Goal: Transaction & Acquisition: Book appointment/travel/reservation

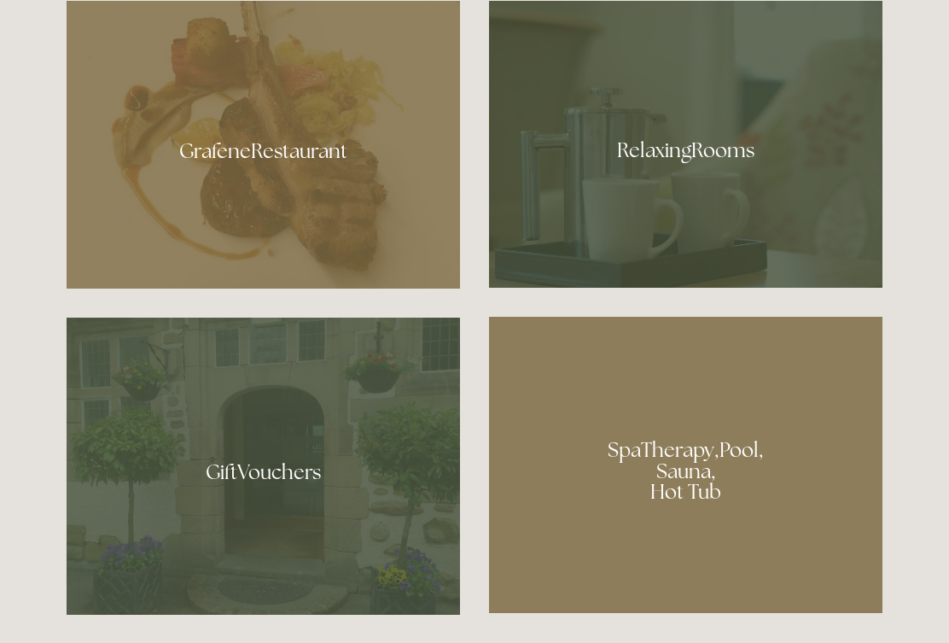
scroll to position [1062, 0]
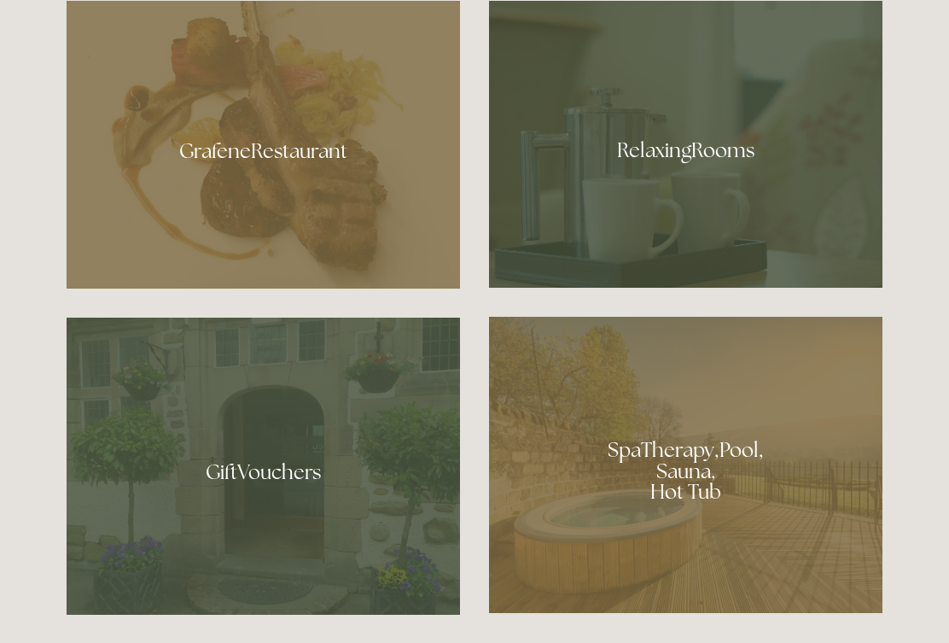
click at [334, 183] on div at bounding box center [264, 145] width 394 height 288
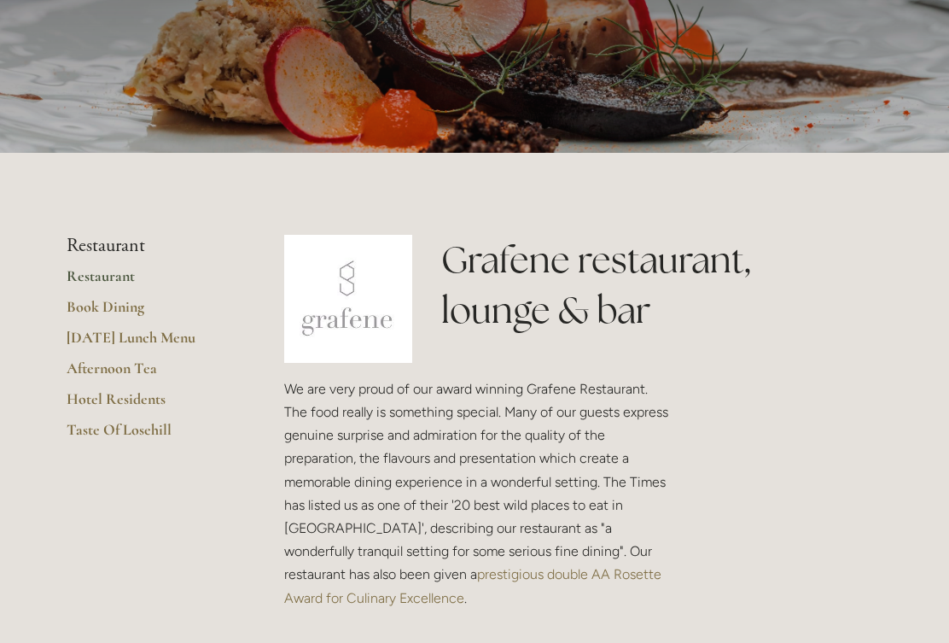
scroll to position [207, 0]
click at [113, 277] on link "Restaurant" at bounding box center [148, 280] width 163 height 31
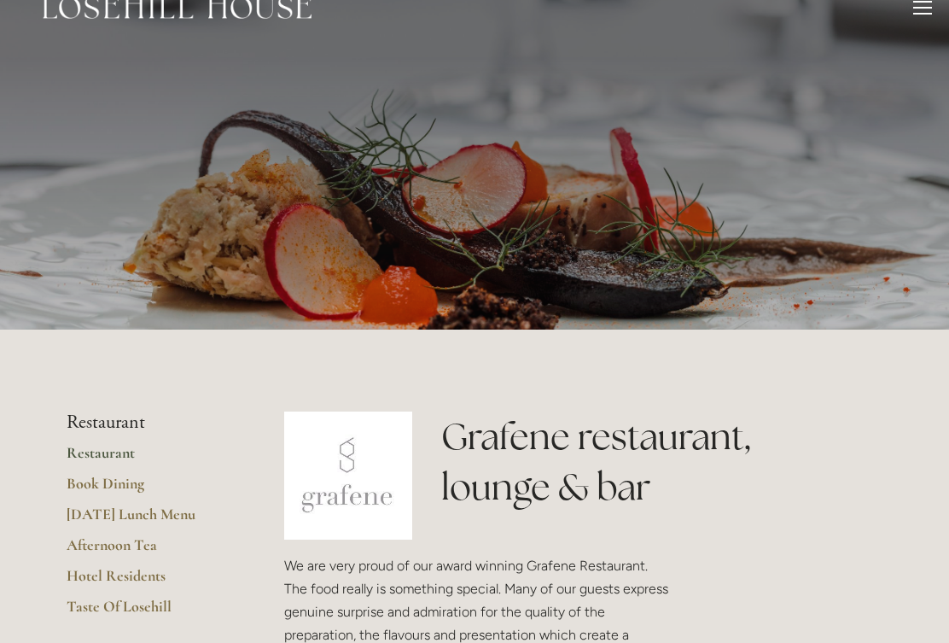
scroll to position [28, 0]
click at [142, 603] on link "Taste Of Losehill" at bounding box center [148, 613] width 163 height 31
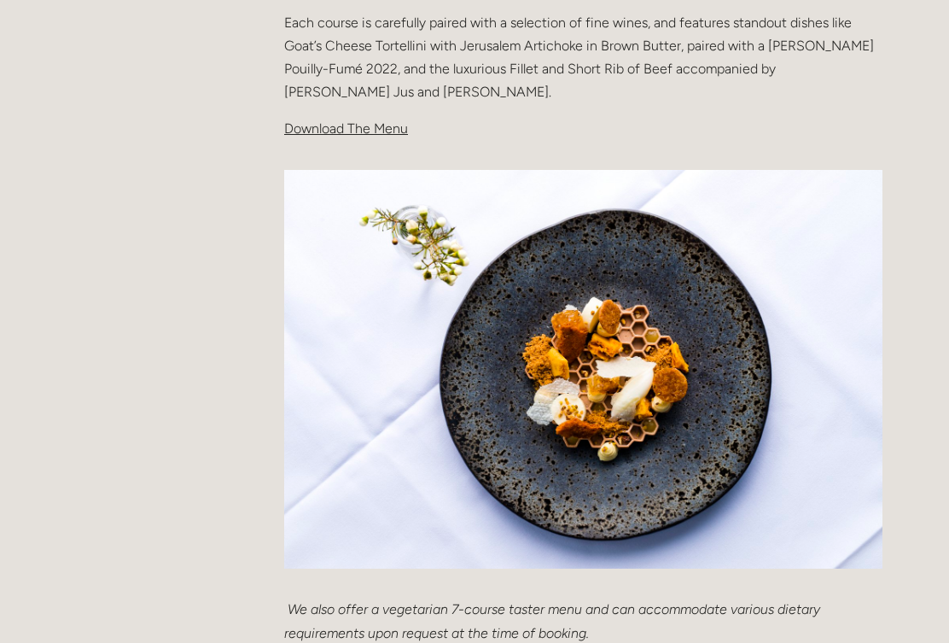
scroll to position [619, 0]
click at [364, 129] on span "Download The Menu" at bounding box center [346, 128] width 124 height 16
click at [362, 130] on span "Download The Menu" at bounding box center [346, 128] width 124 height 16
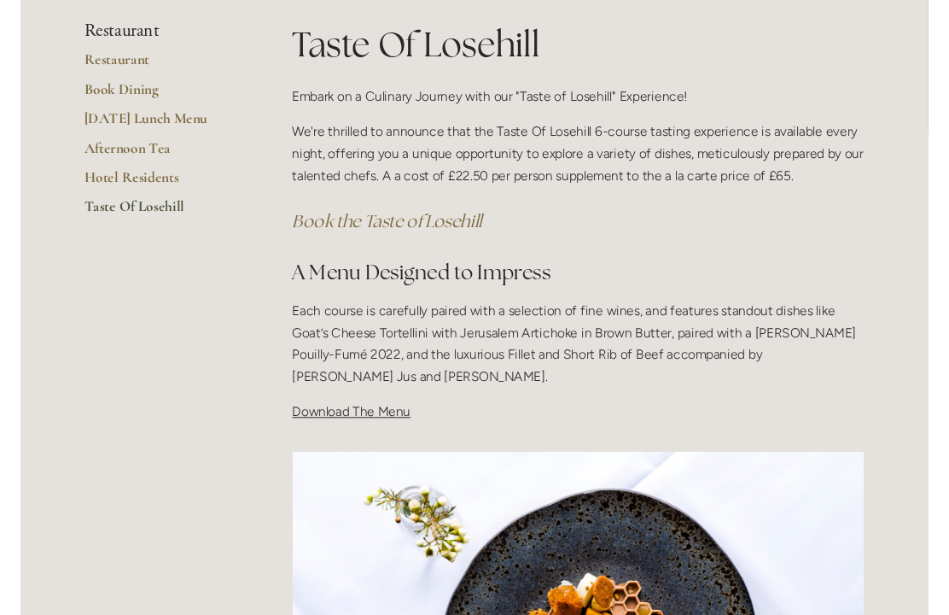
scroll to position [318, 0]
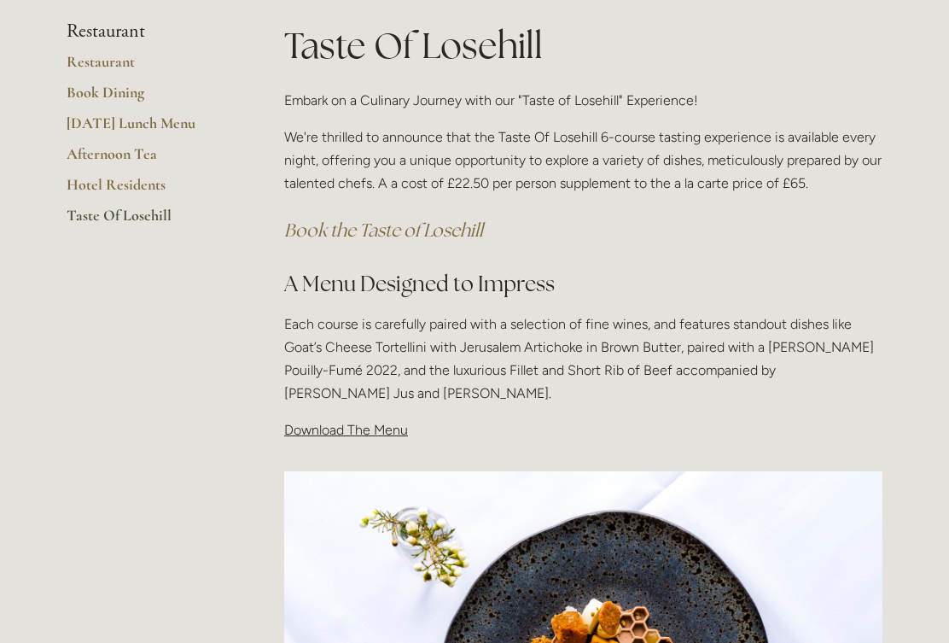
click at [412, 231] on em "Book the Taste of Losehill" at bounding box center [383, 230] width 199 height 23
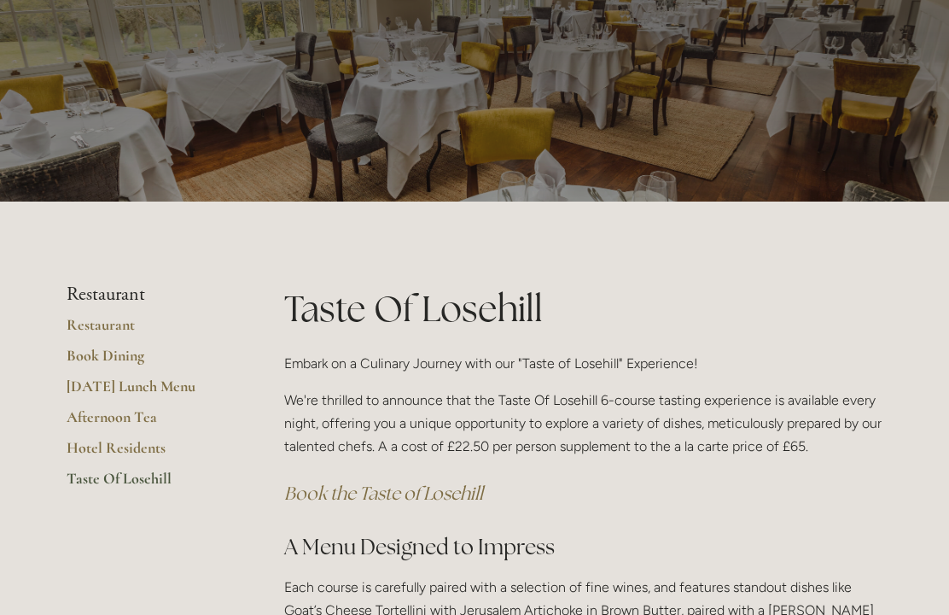
scroll to position [0, 0]
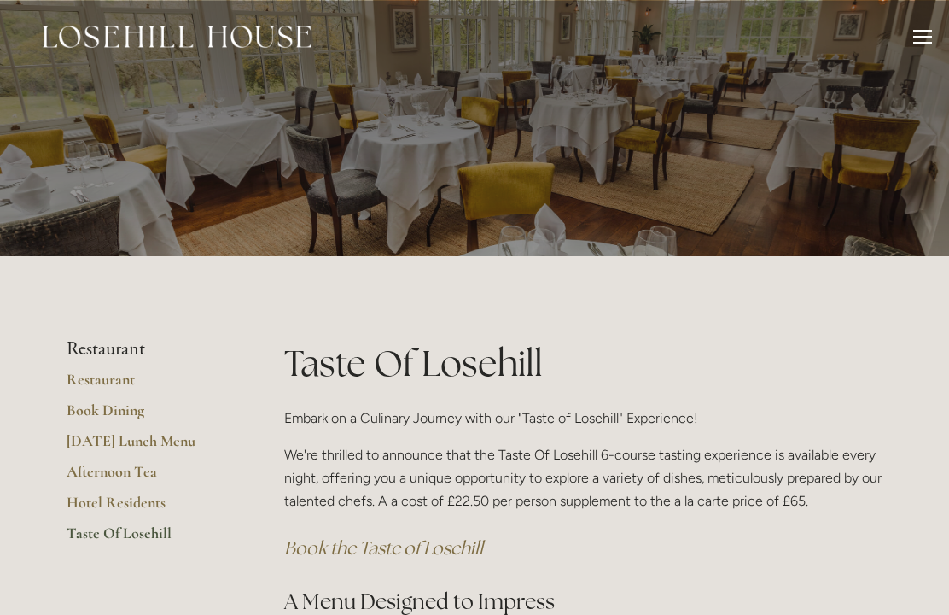
click at [921, 37] on div at bounding box center [922, 37] width 19 height 2
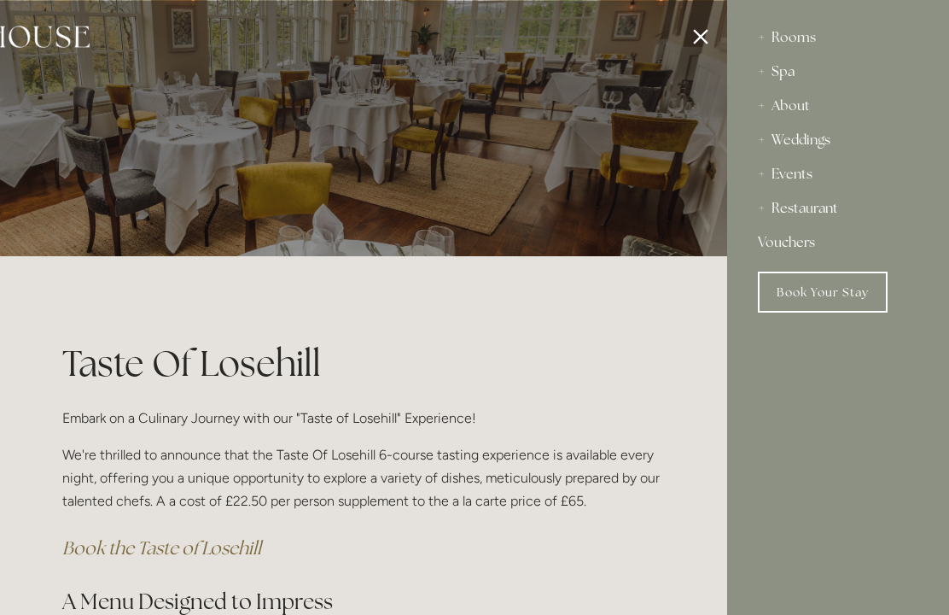
click at [810, 37] on div "Rooms" at bounding box center [838, 37] width 160 height 34
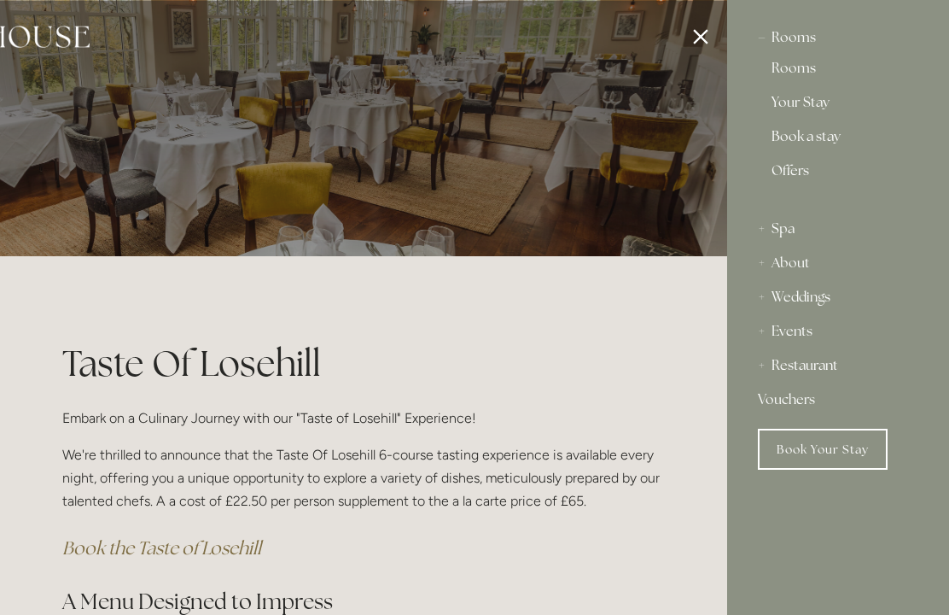
click at [793, 39] on div "Rooms" at bounding box center [838, 37] width 160 height 34
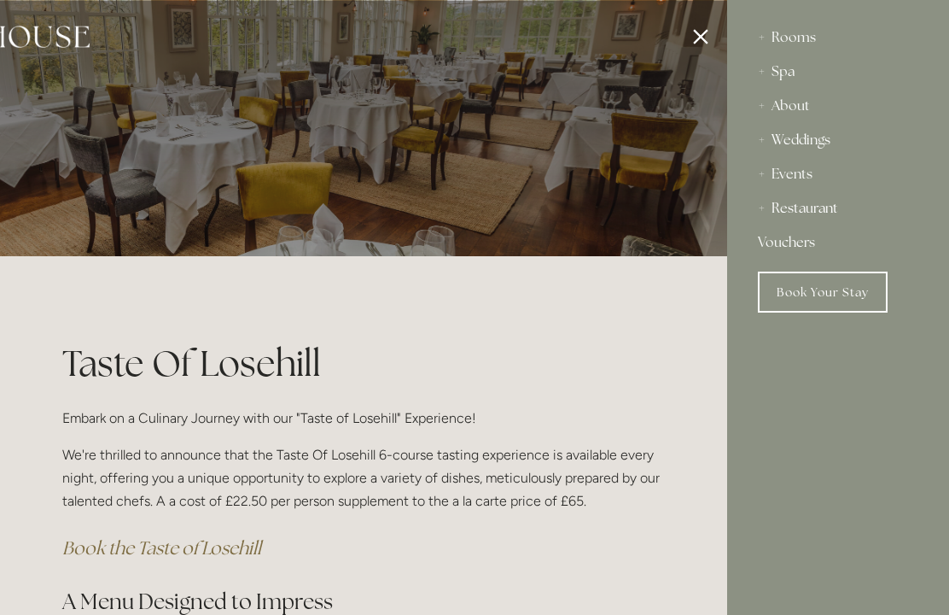
click at [799, 36] on div "Rooms" at bounding box center [838, 37] width 160 height 34
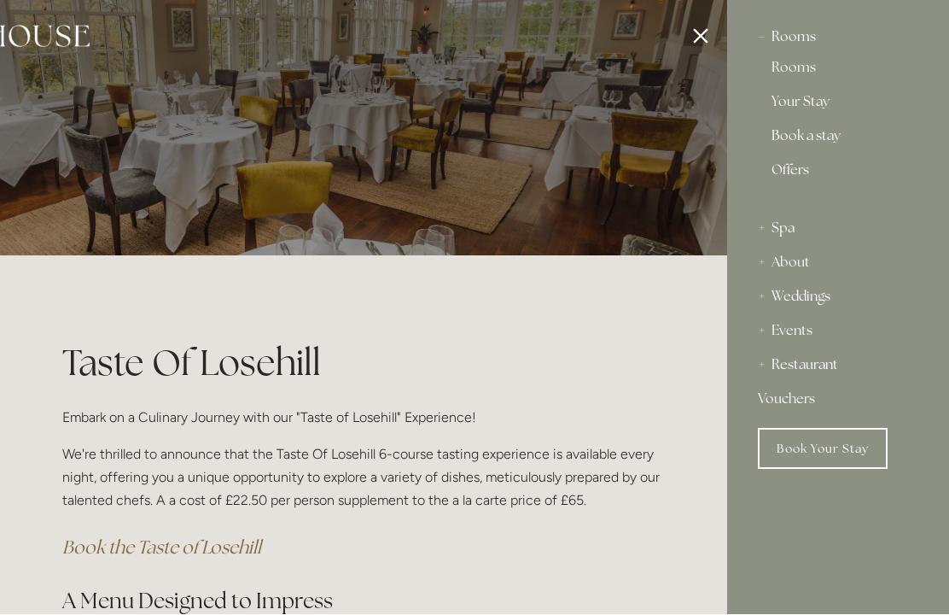
click at [826, 142] on link "Book a stay" at bounding box center [838, 140] width 133 height 20
click at [796, 70] on link "Rooms" at bounding box center [838, 71] width 133 height 20
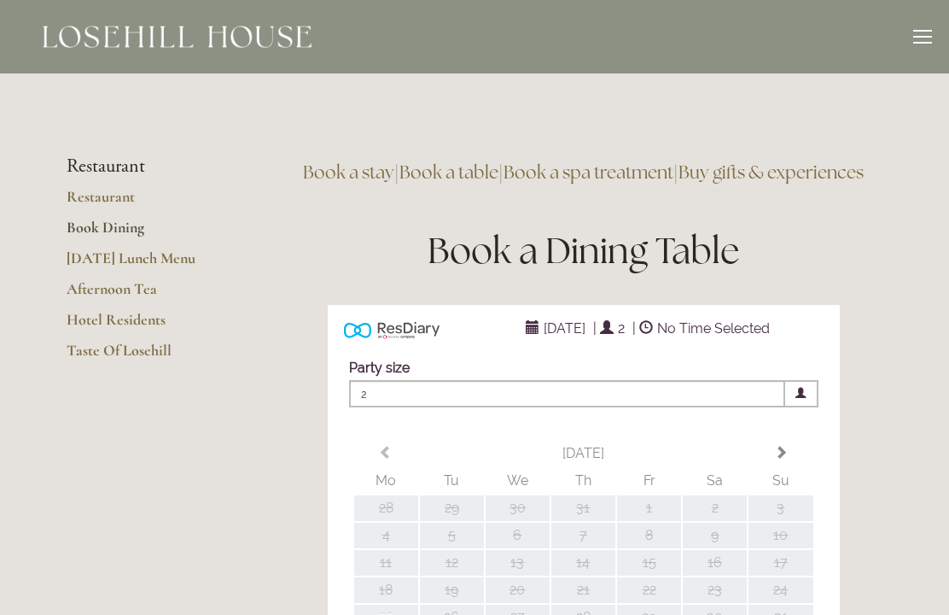
type input "Any Area"
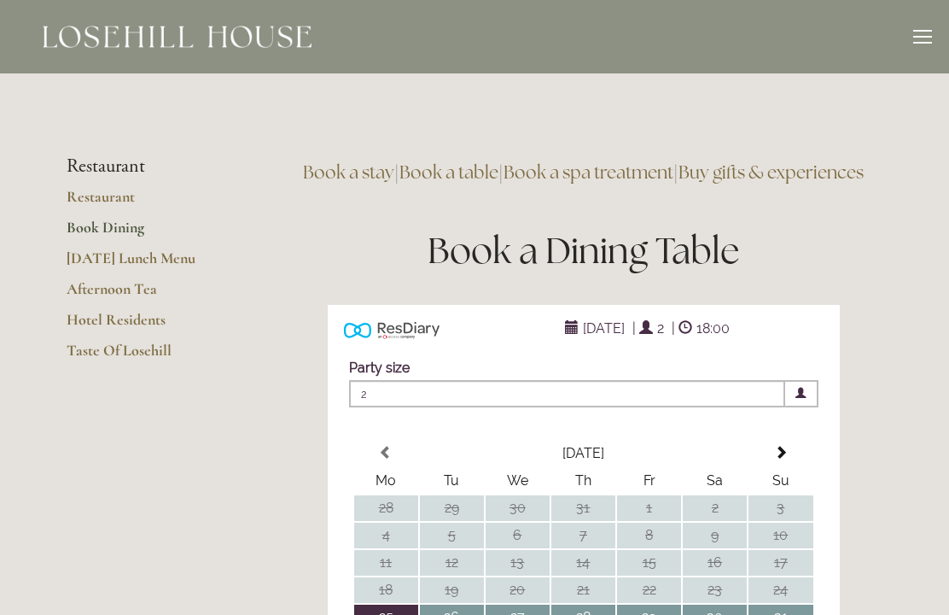
click at [128, 353] on link "Taste Of Losehill" at bounding box center [148, 356] width 163 height 31
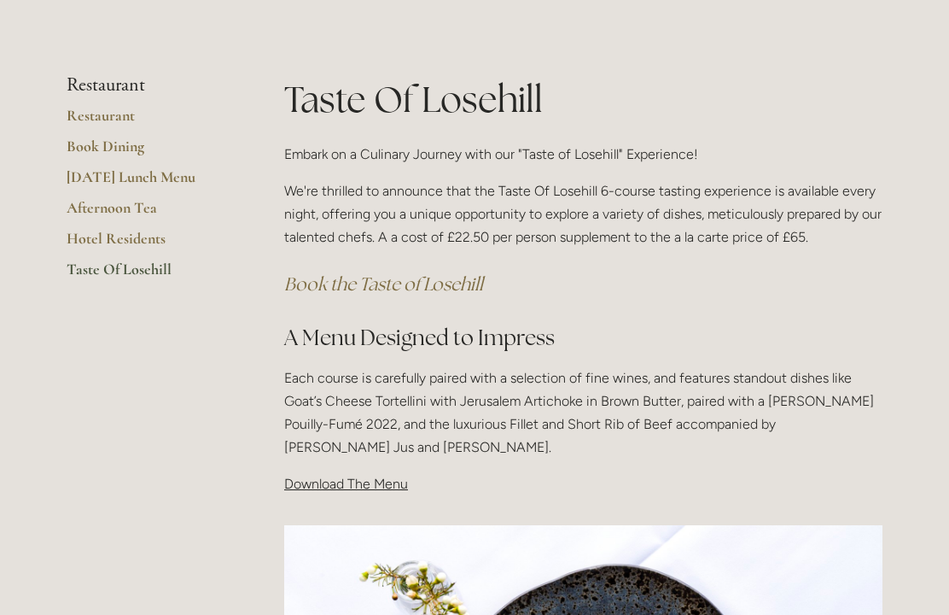
scroll to position [264, 0]
click at [330, 487] on span "Download The Menu" at bounding box center [346, 483] width 124 height 16
click at [357, 493] on div "Taste Of Losehill Embark on a Culinary Journey with our "Taste of Losehill" Exp…" at bounding box center [583, 292] width 627 height 436
click at [340, 487] on span "Download The Menu" at bounding box center [346, 483] width 124 height 16
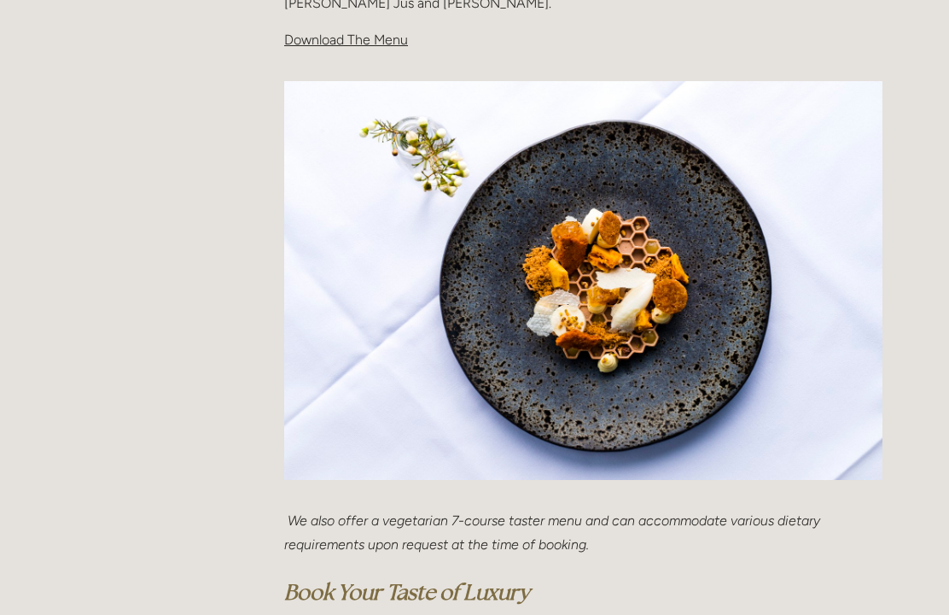
scroll to position [708, 0]
click at [842, 339] on img at bounding box center [583, 280] width 598 height 399
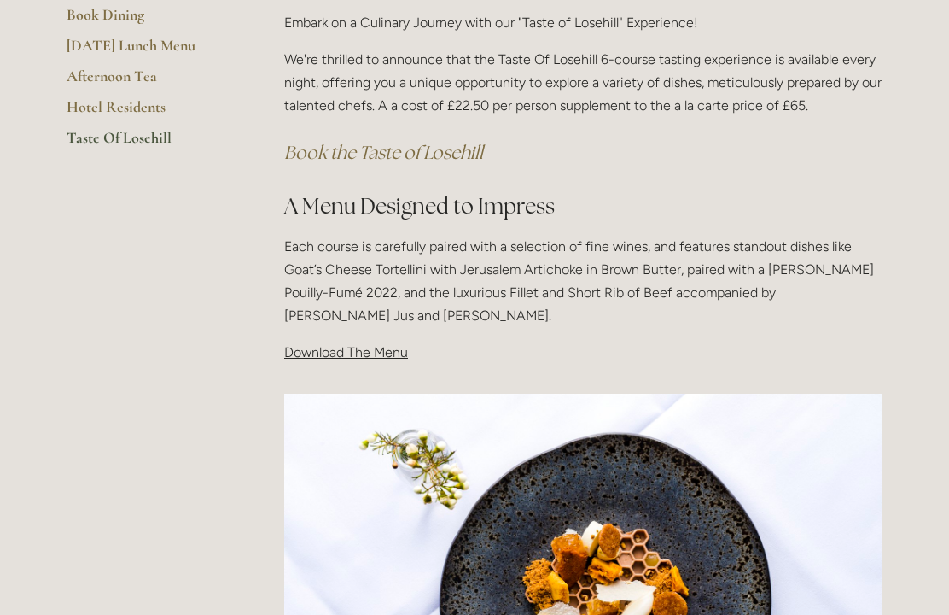
scroll to position [395, 0]
click at [137, 144] on link "Taste Of Losehill" at bounding box center [148, 143] width 163 height 31
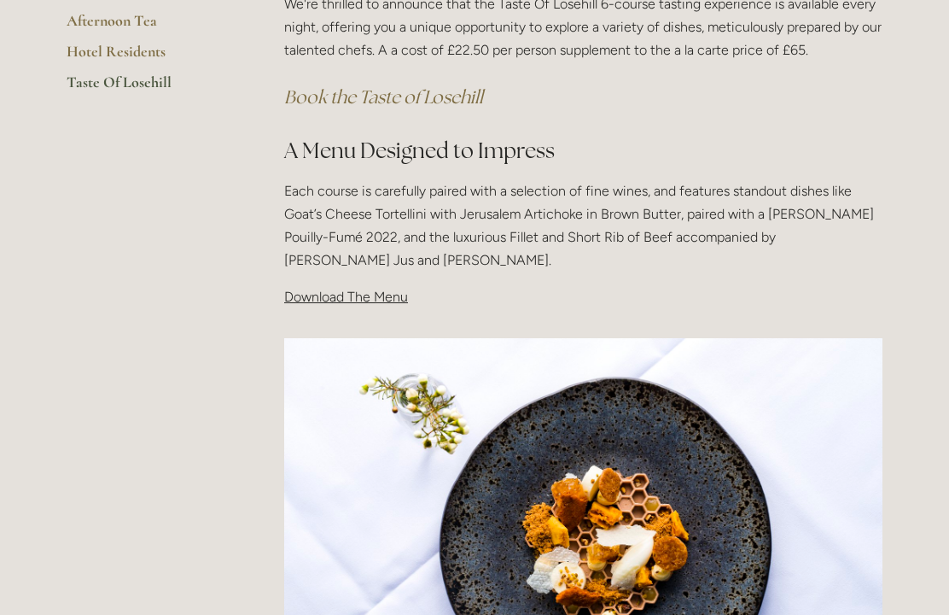
scroll to position [451, 0]
click at [338, 299] on span "Download The Menu" at bounding box center [346, 297] width 124 height 16
click at [309, 306] on div "Taste Of Losehill Embark on a Culinary Journey with our "Taste of Losehill" Exp…" at bounding box center [583, 105] width 627 height 436
click at [296, 294] on span "Download The Menu" at bounding box center [346, 297] width 124 height 16
click at [348, 307] on div "Taste Of Losehill Embark on a Culinary Journey with our "Taste of Losehill" Exp…" at bounding box center [583, 105] width 627 height 436
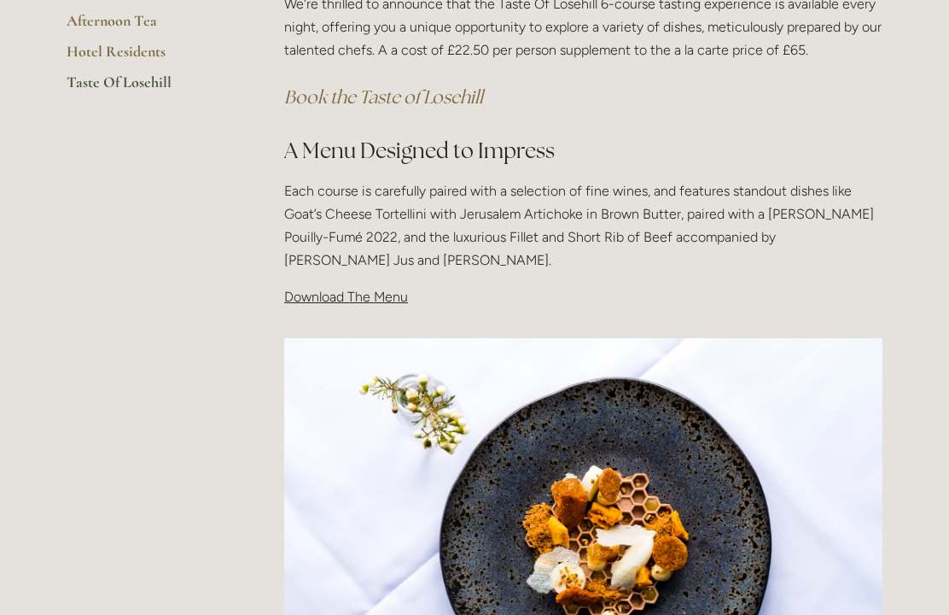
click at [359, 310] on div "Taste Of Losehill Embark on a Culinary Journey with our "Taste of Losehill" Exp…" at bounding box center [583, 105] width 627 height 436
click at [382, 305] on p "Download The Menu" at bounding box center [583, 296] width 598 height 23
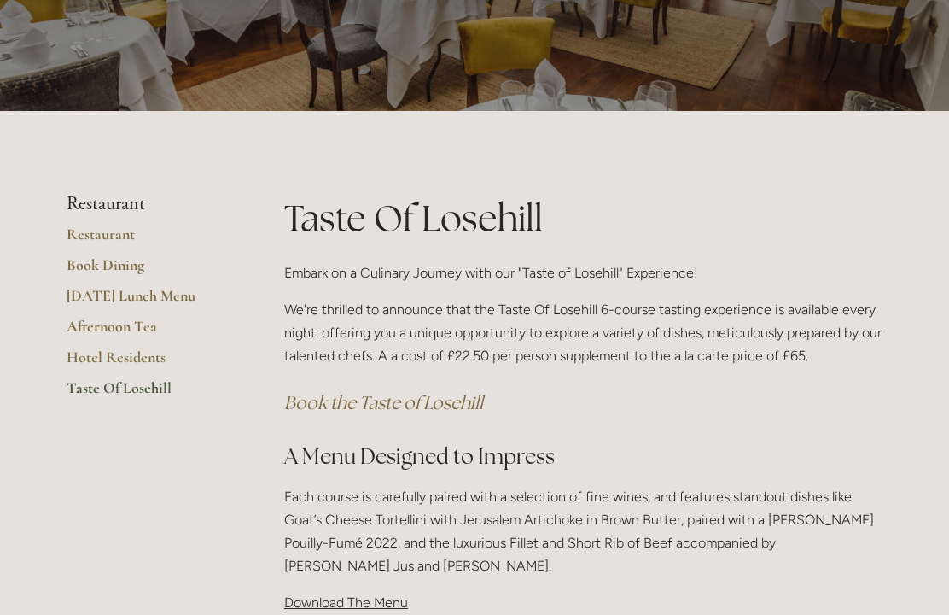
scroll to position [0, 0]
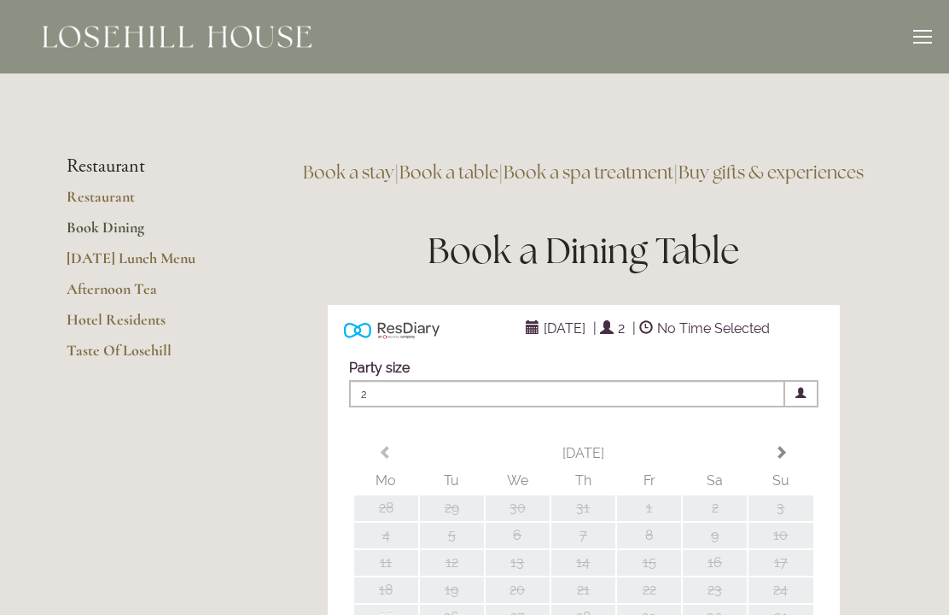
type input "Any Area"
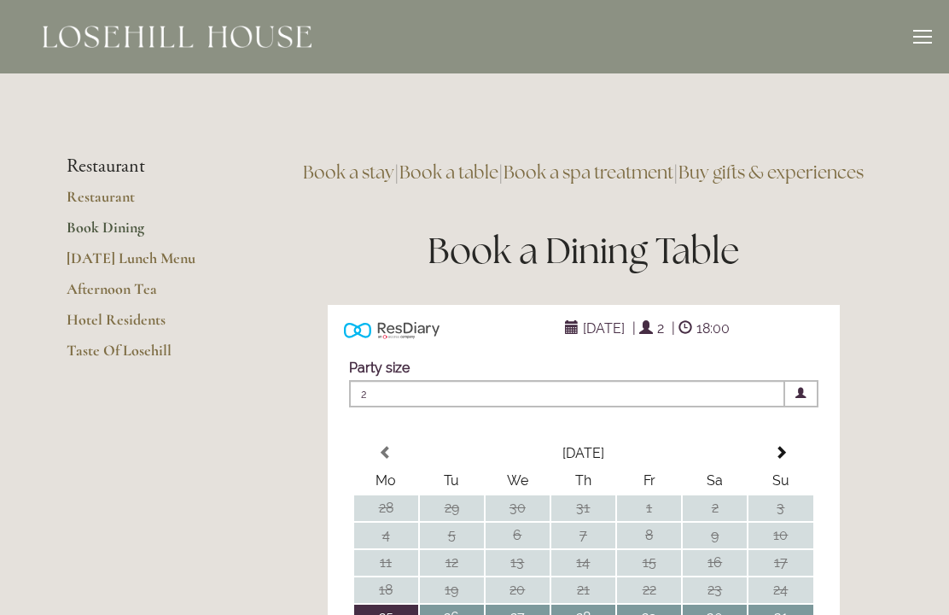
click at [106, 200] on link "Restaurant" at bounding box center [148, 202] width 163 height 31
click at [197, 296] on link "Afternoon Tea" at bounding box center [148, 294] width 163 height 31
click at [131, 317] on link "Hotel Residents" at bounding box center [148, 325] width 163 height 31
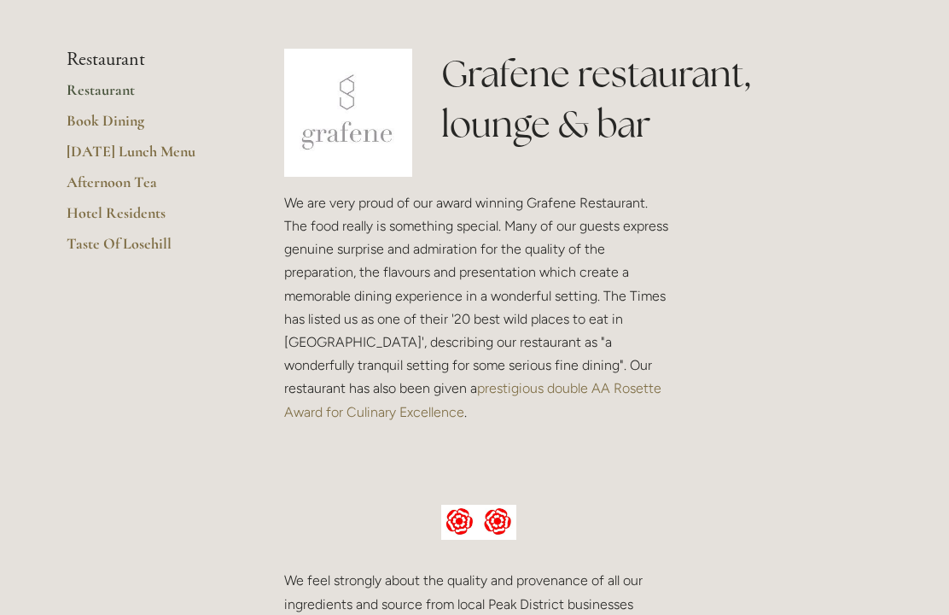
scroll to position [389, 0]
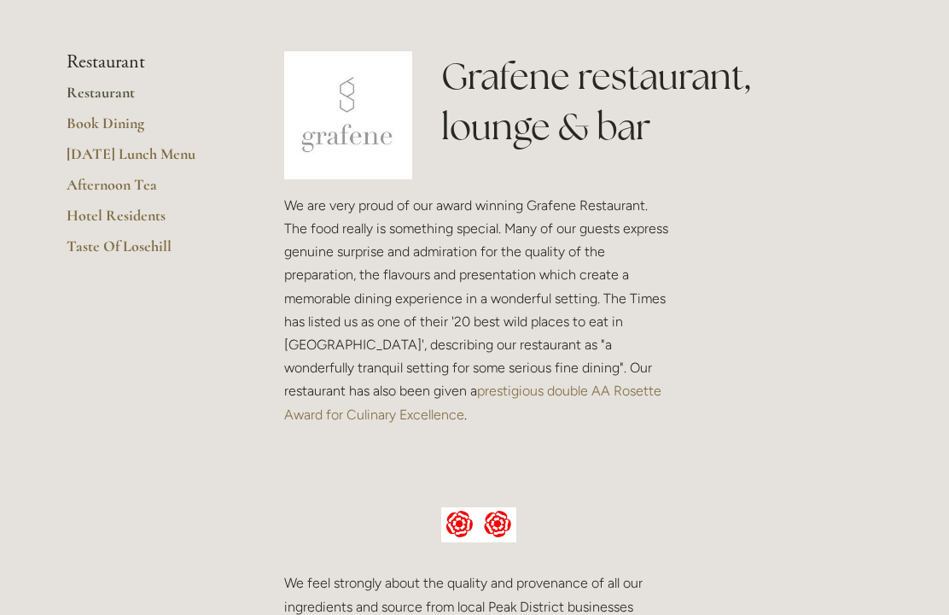
click at [344, 149] on img at bounding box center [348, 115] width 128 height 128
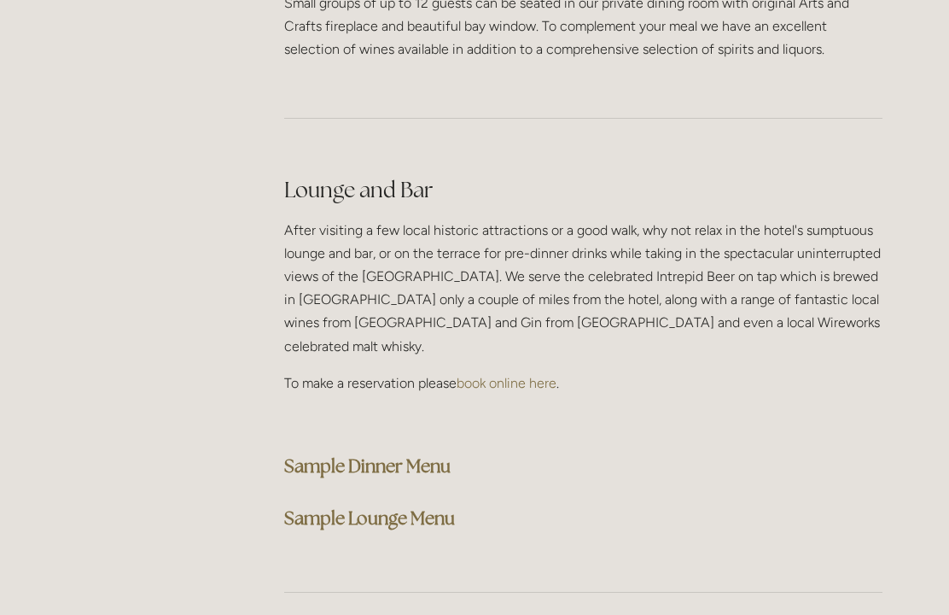
scroll to position [4189, 0]
click at [398, 454] on strong "Sample Dinner Menu" at bounding box center [367, 465] width 166 height 23
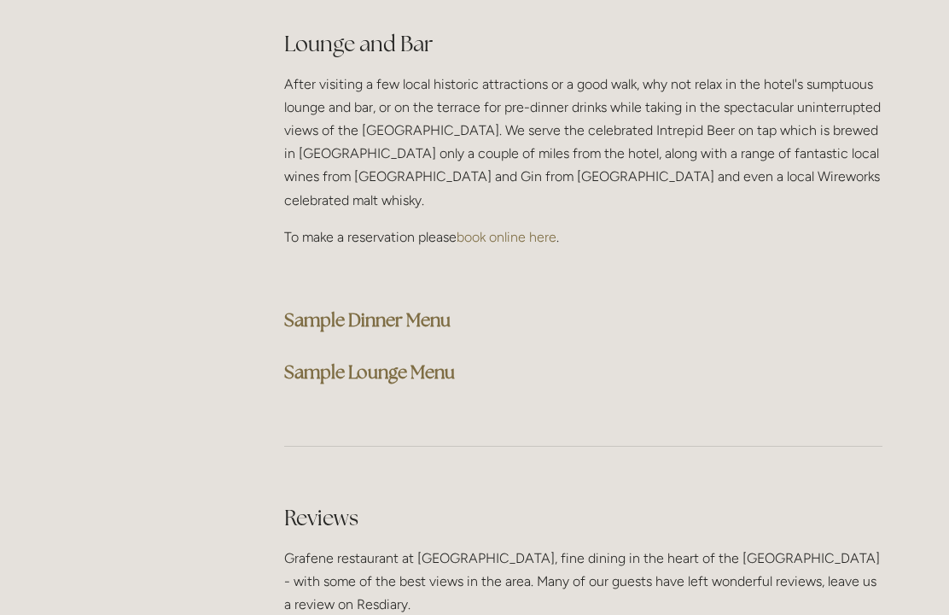
scroll to position [4335, 0]
click at [403, 360] on strong "Sample Lounge Menu" at bounding box center [369, 371] width 171 height 23
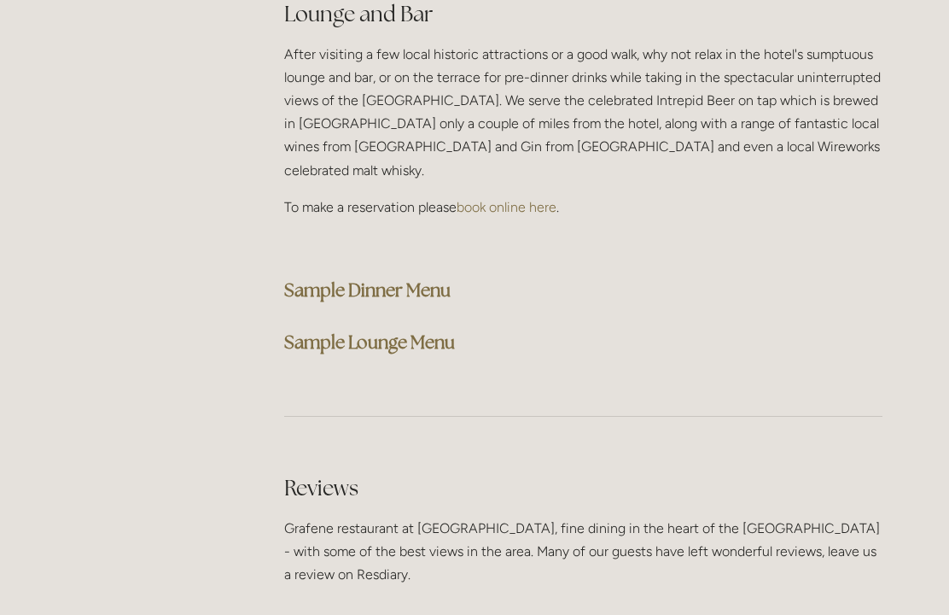
click at [395, 278] on strong "Sample Dinner Menu" at bounding box center [367, 289] width 166 height 23
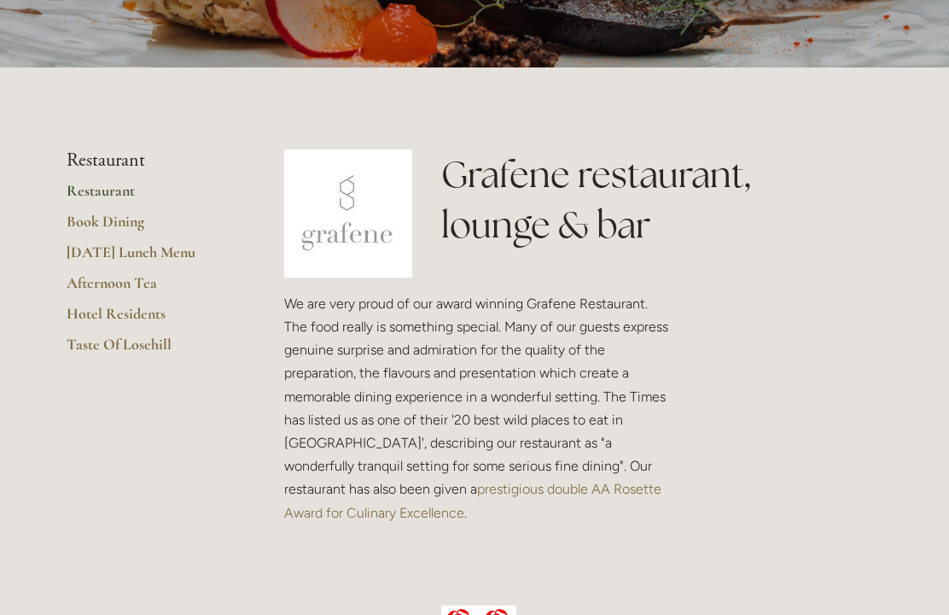
scroll to position [265, 0]
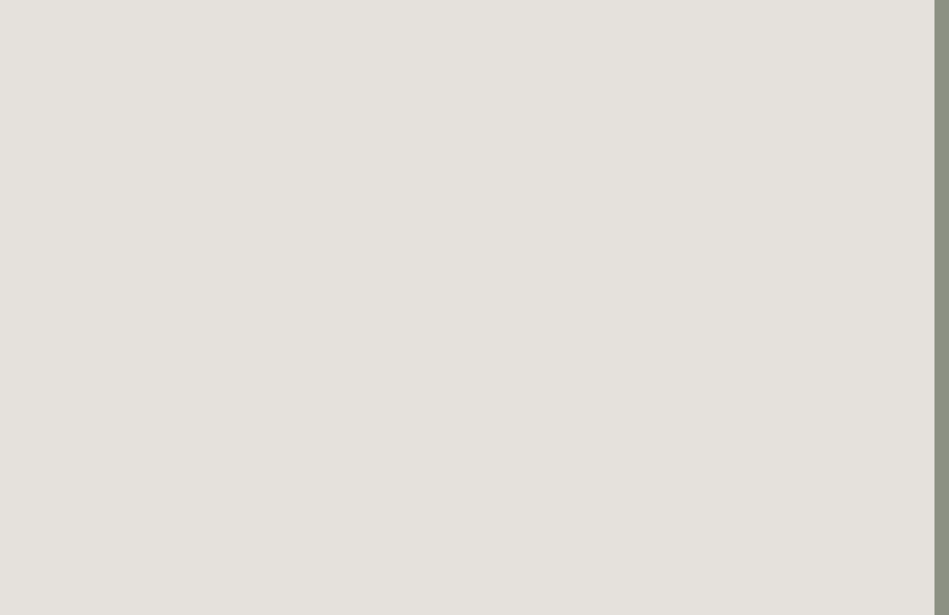
scroll to position [118, 15]
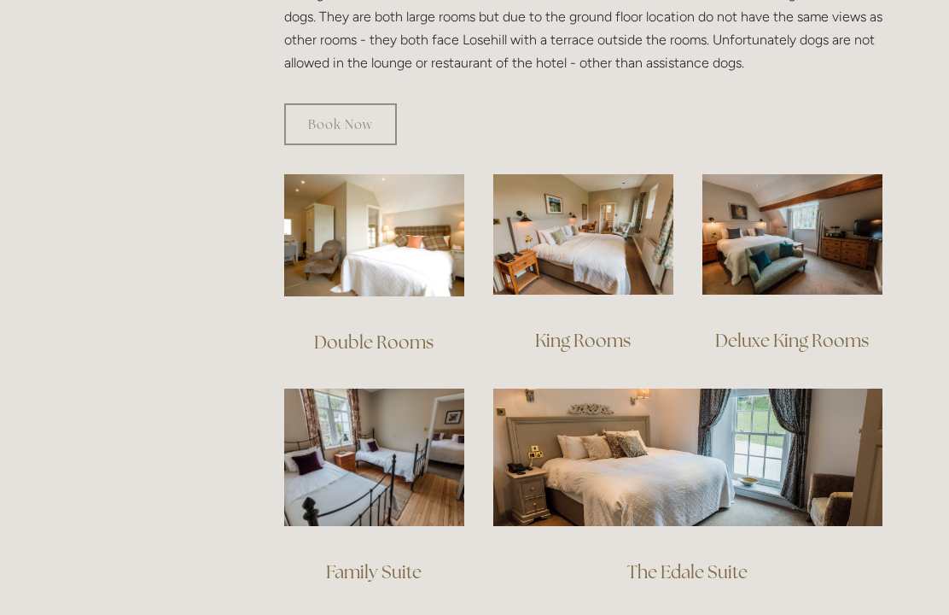
scroll to position [1081, 0]
click at [407, 218] on img at bounding box center [374, 235] width 180 height 122
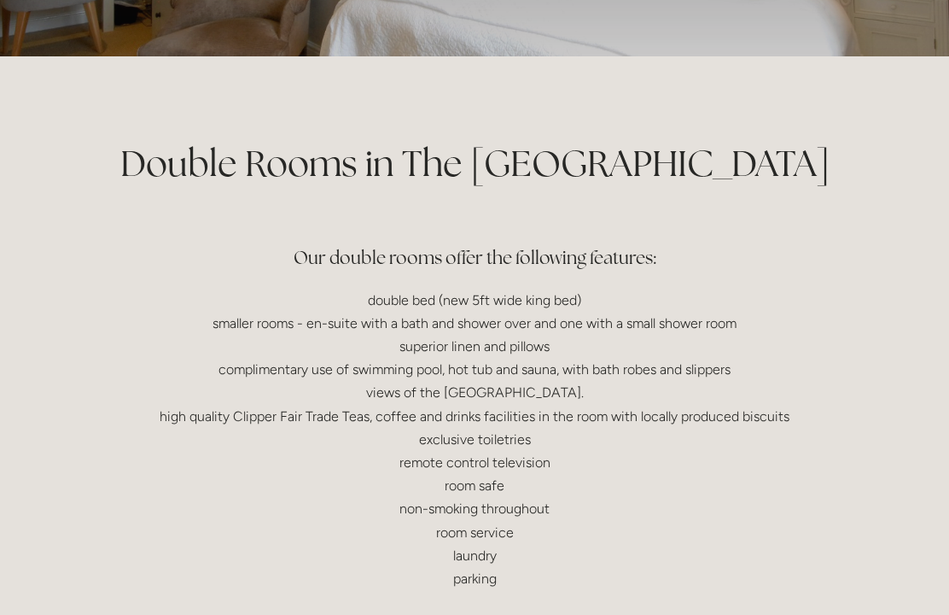
scroll to position [312, 0]
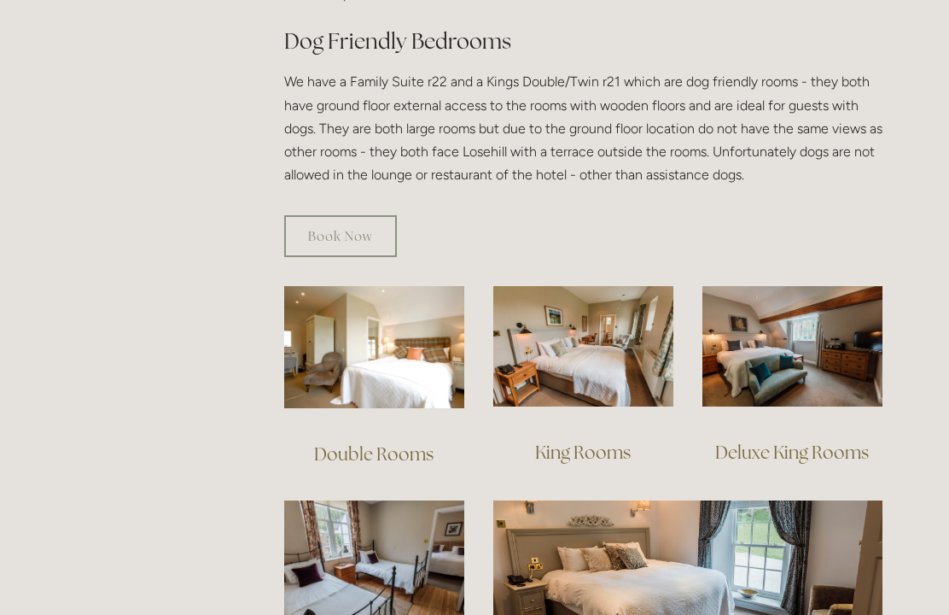
scroll to position [970, 0]
click at [608, 316] on img at bounding box center [583, 345] width 180 height 120
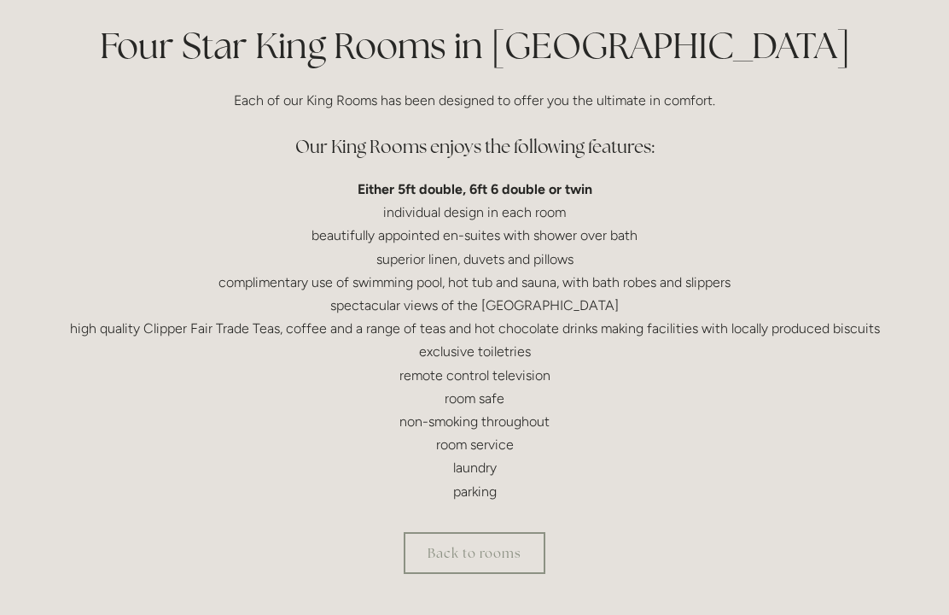
scroll to position [421, 0]
click at [488, 545] on link "Back to rooms" at bounding box center [475, 552] width 142 height 42
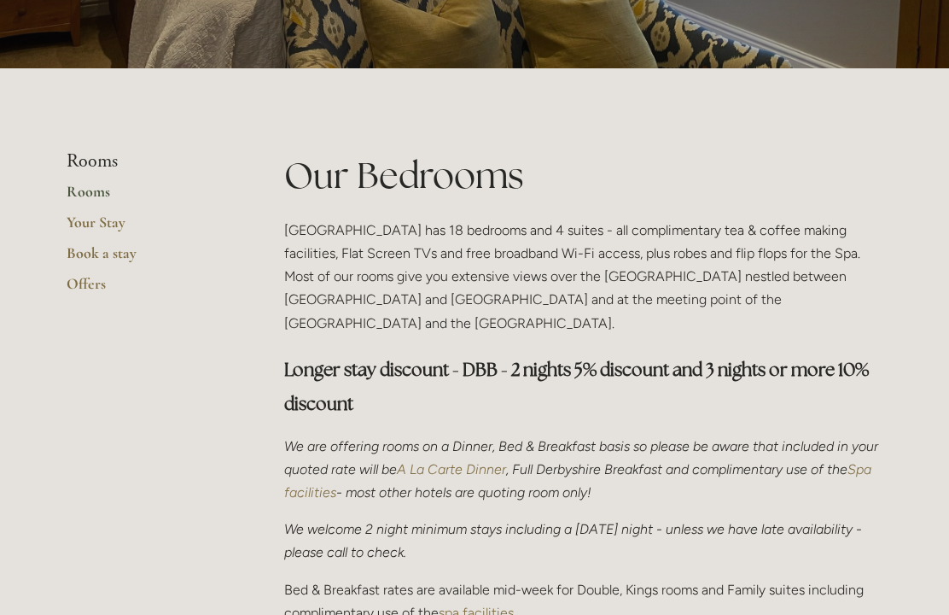
scroll to position [289, 0]
click at [104, 224] on link "Your Stay" at bounding box center [148, 228] width 163 height 31
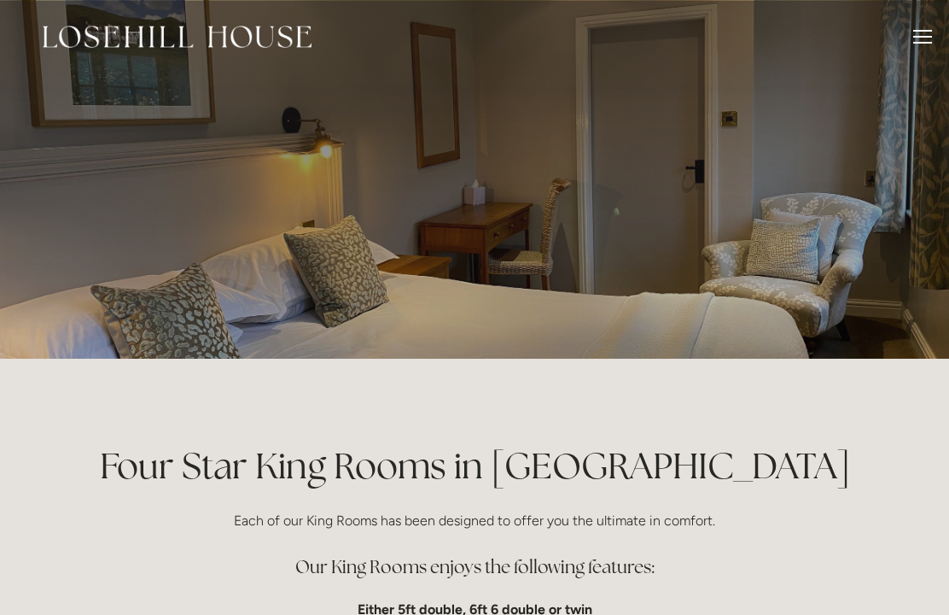
scroll to position [481, 0]
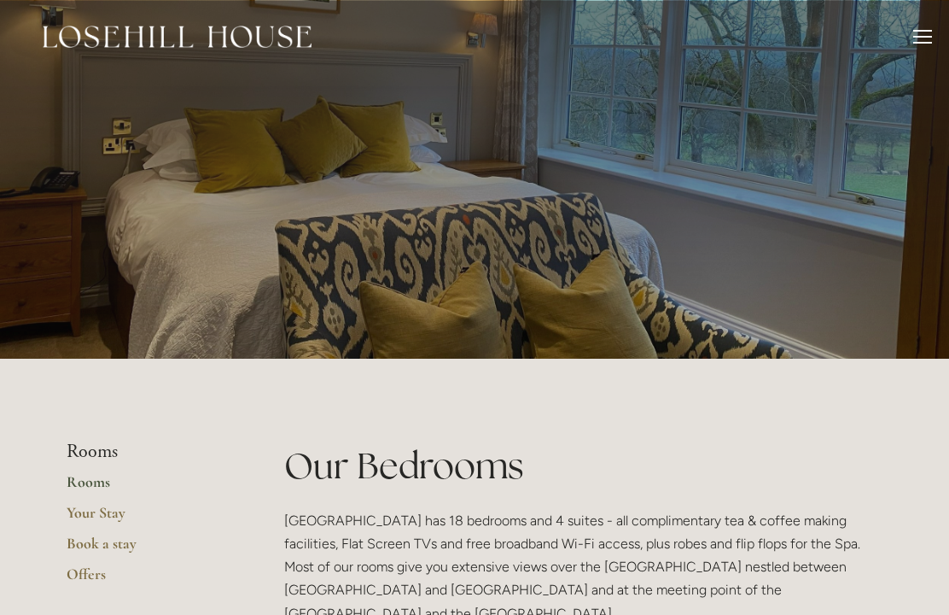
scroll to position [1029, 0]
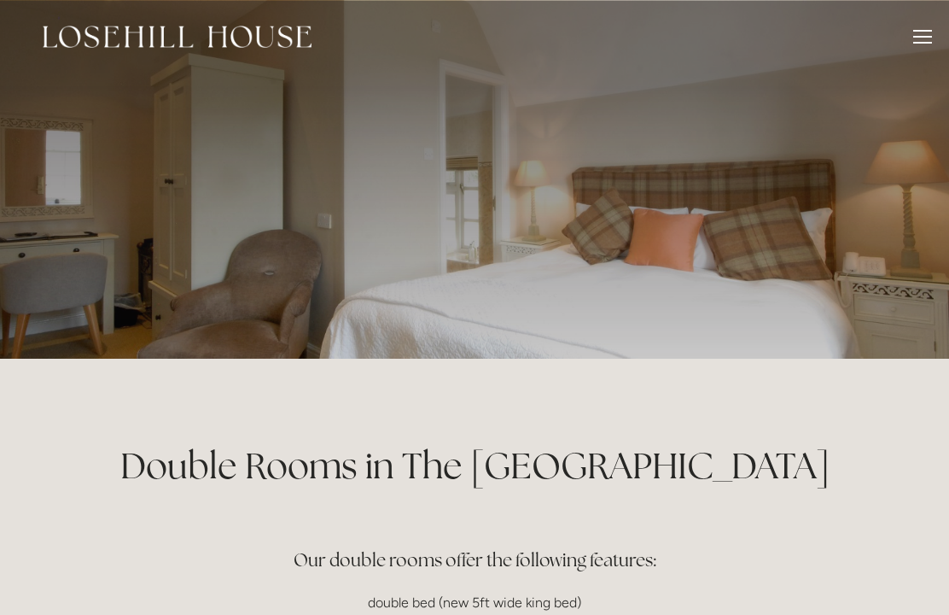
scroll to position [371, 0]
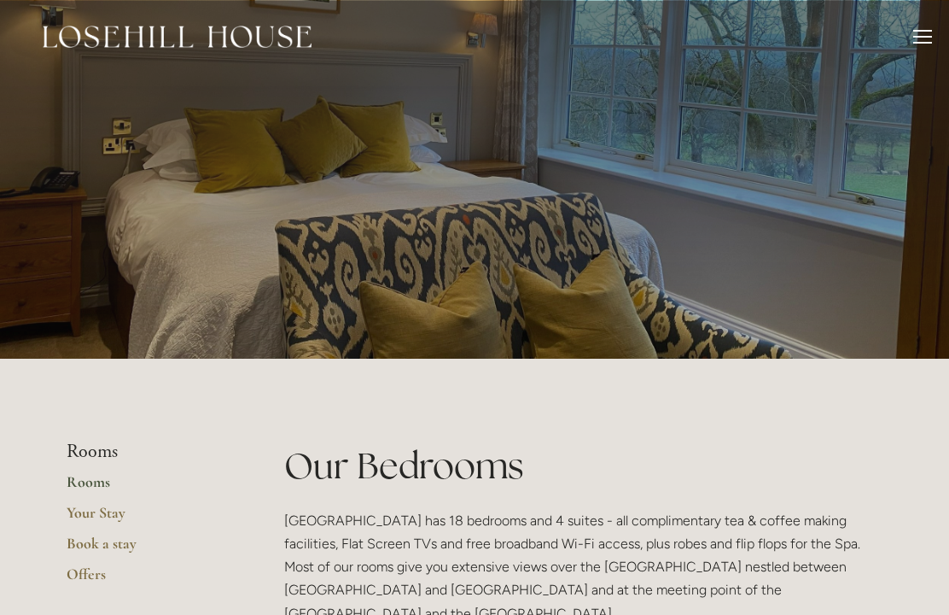
scroll to position [1140, 0]
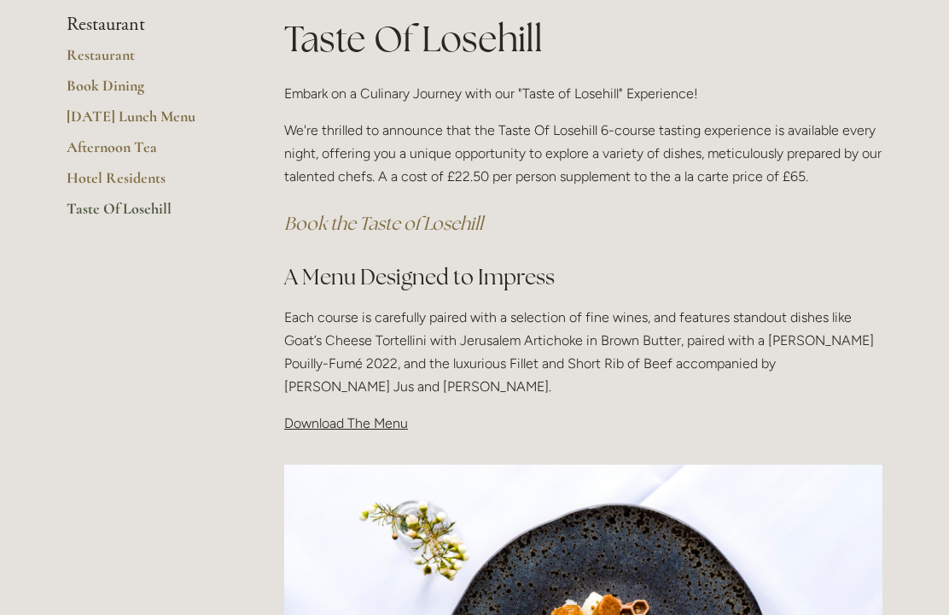
scroll to position [341, 0]
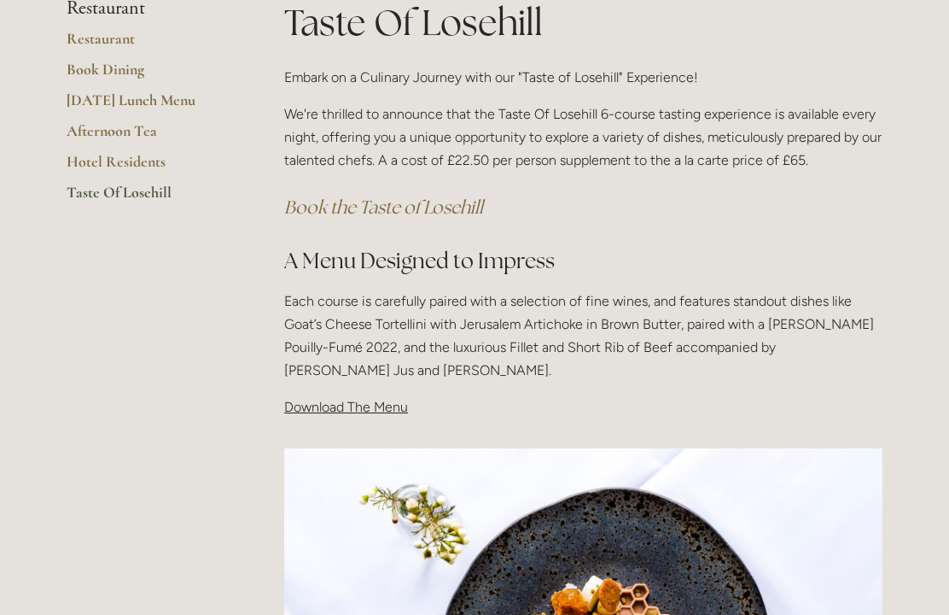
click at [366, 411] on span "Download The Menu" at bounding box center [346, 407] width 124 height 16
click at [316, 399] on span "Download The Menu" at bounding box center [346, 407] width 124 height 16
click at [347, 410] on span "Download The Menu" at bounding box center [346, 407] width 124 height 16
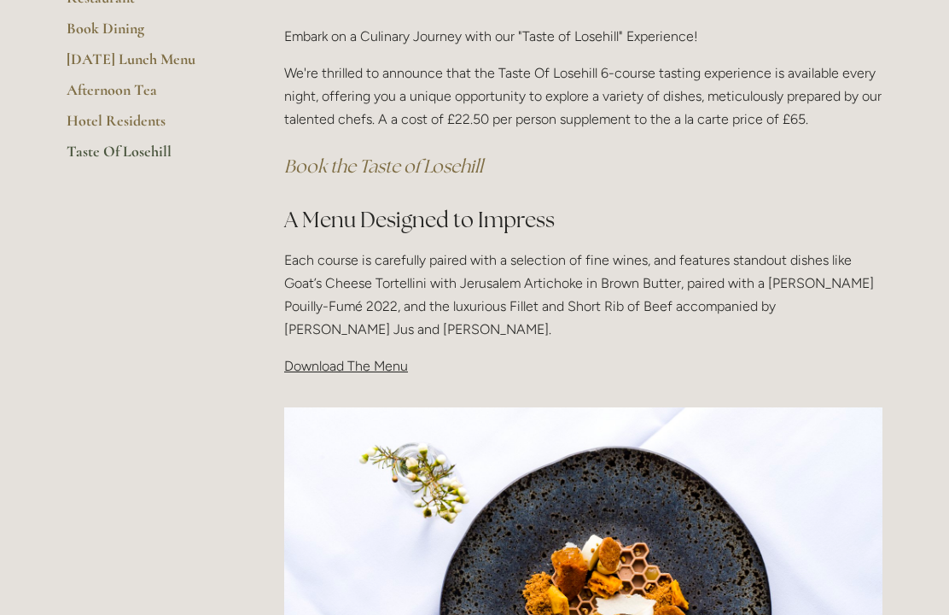
scroll to position [375, 0]
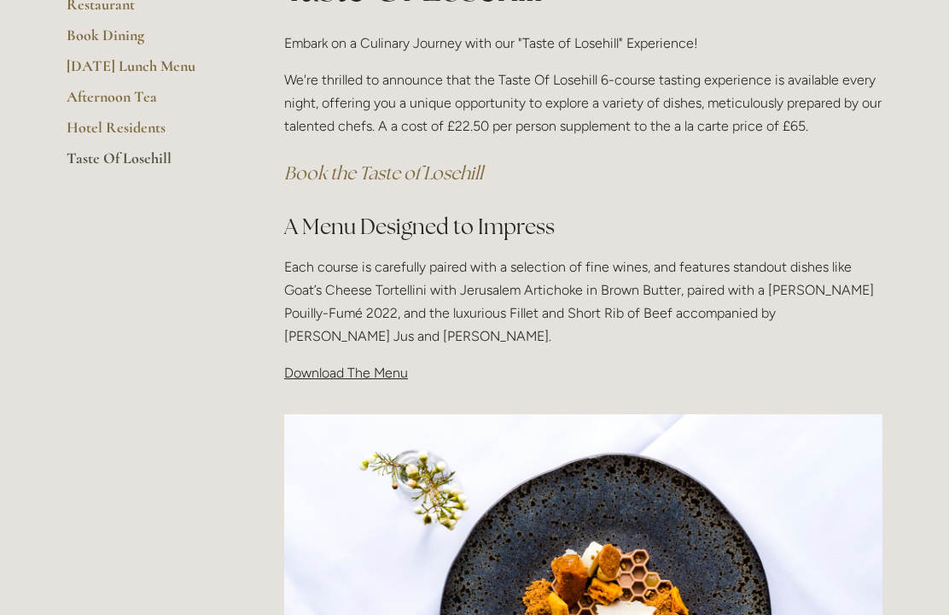
click at [329, 379] on p "Download The Menu" at bounding box center [583, 372] width 598 height 23
click at [347, 379] on p "Download The Menu" at bounding box center [583, 372] width 598 height 23
click at [325, 375] on span "Download The Menu" at bounding box center [346, 372] width 124 height 16
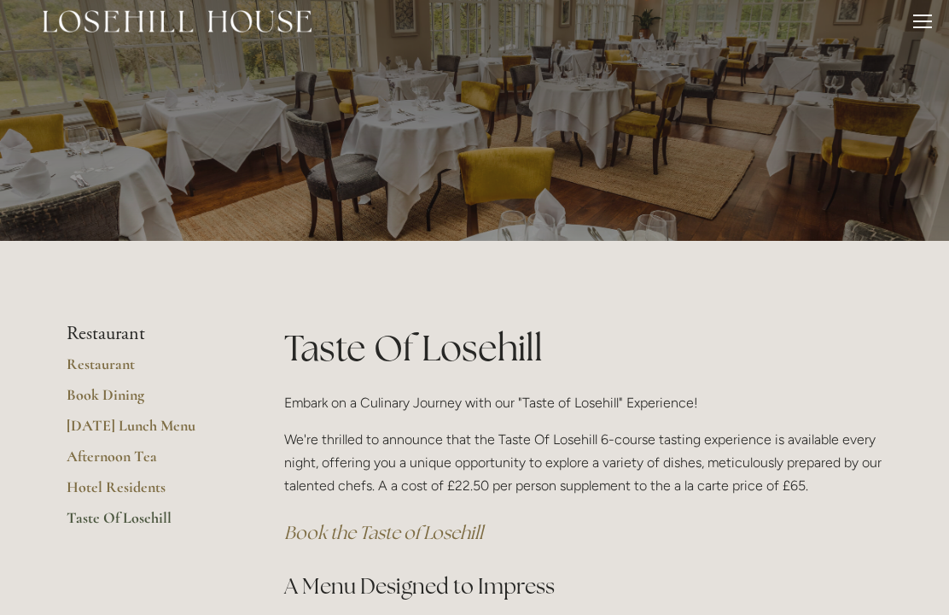
scroll to position [0, 0]
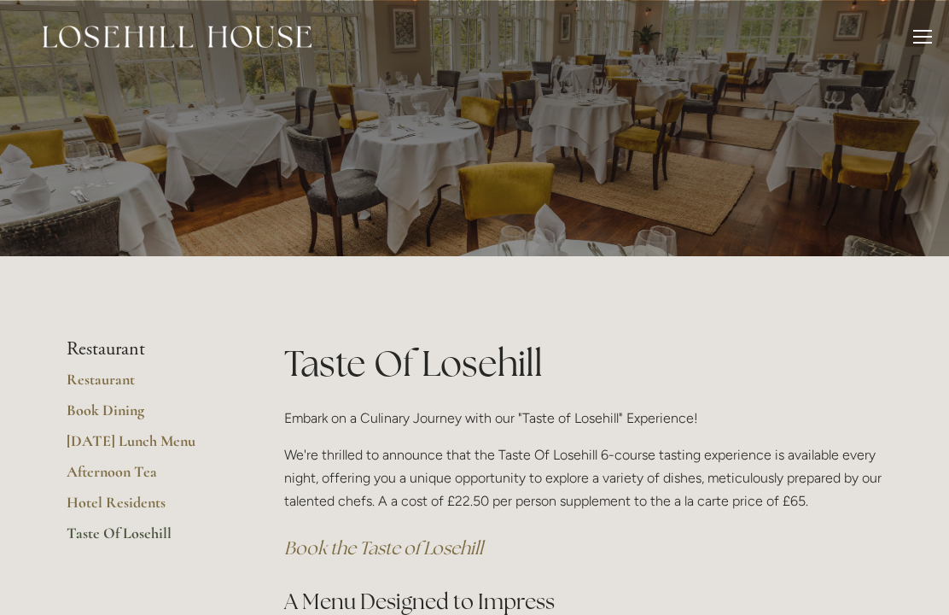
click at [161, 438] on link "[DATE] Lunch Menu" at bounding box center [148, 446] width 163 height 31
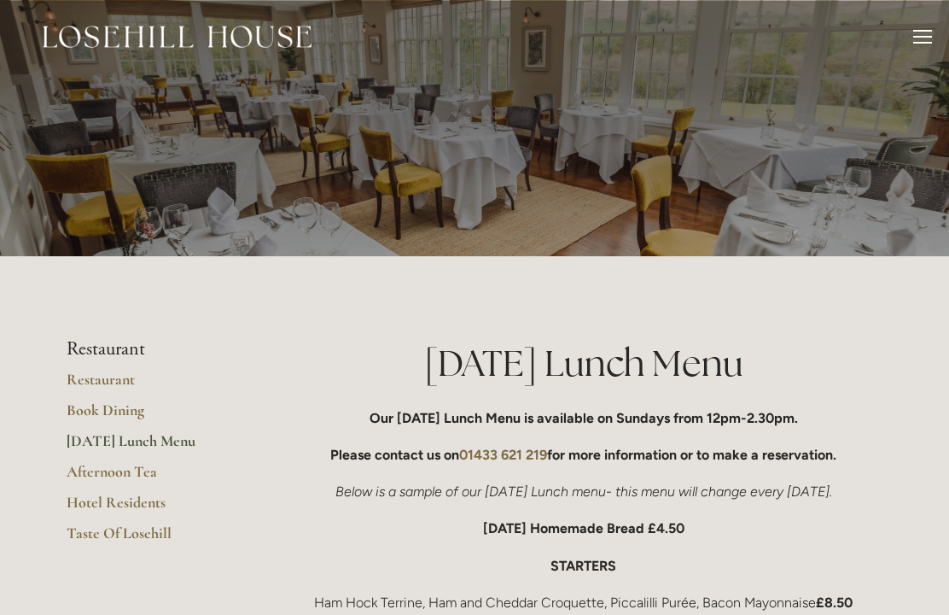
click at [103, 381] on link "Restaurant" at bounding box center [148, 385] width 163 height 31
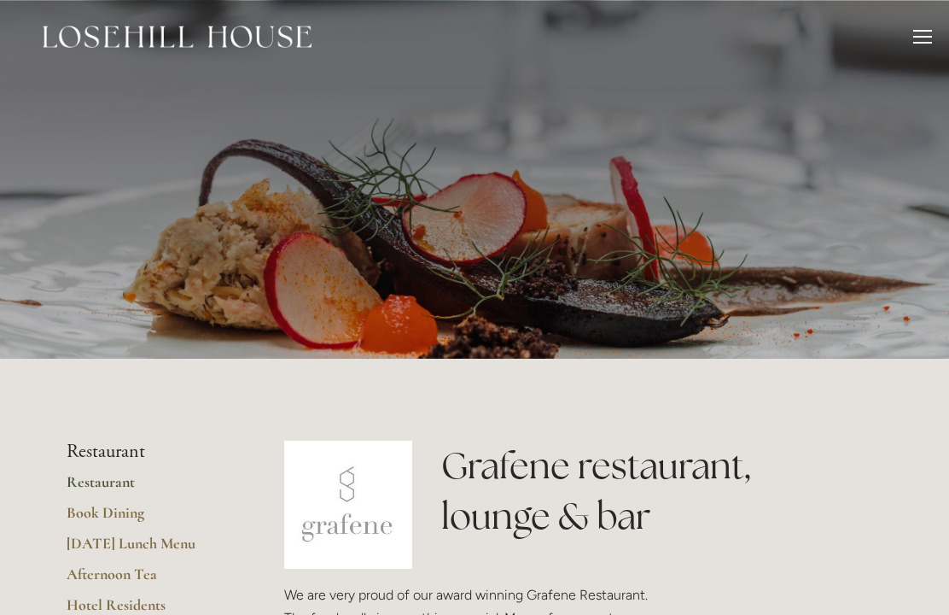
click at [112, 481] on link "Restaurant" at bounding box center [148, 487] width 163 height 31
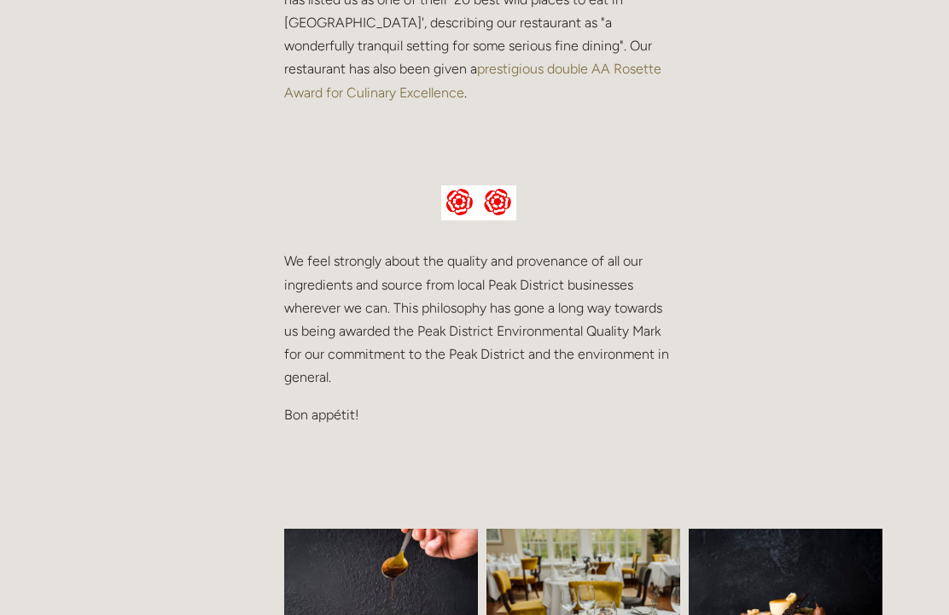
scroll to position [711, 0]
click at [312, 403] on p "Bon appétit!" at bounding box center [478, 414] width 389 height 23
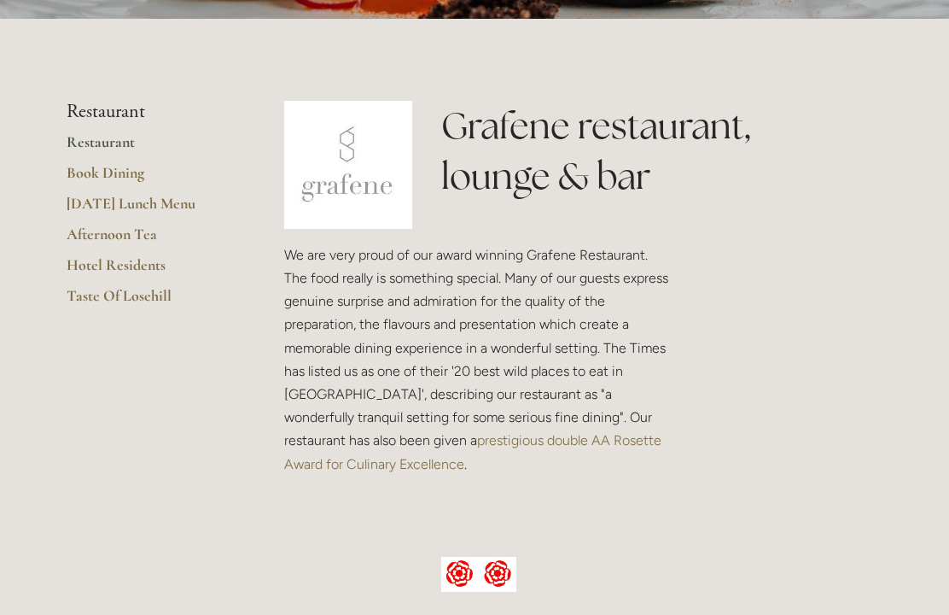
scroll to position [329, 0]
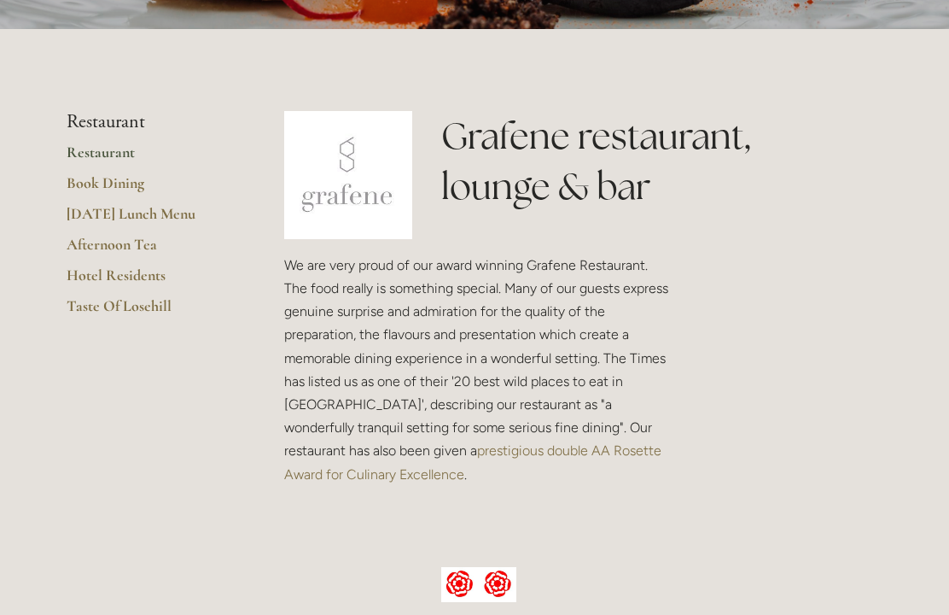
click at [365, 197] on img at bounding box center [348, 175] width 128 height 128
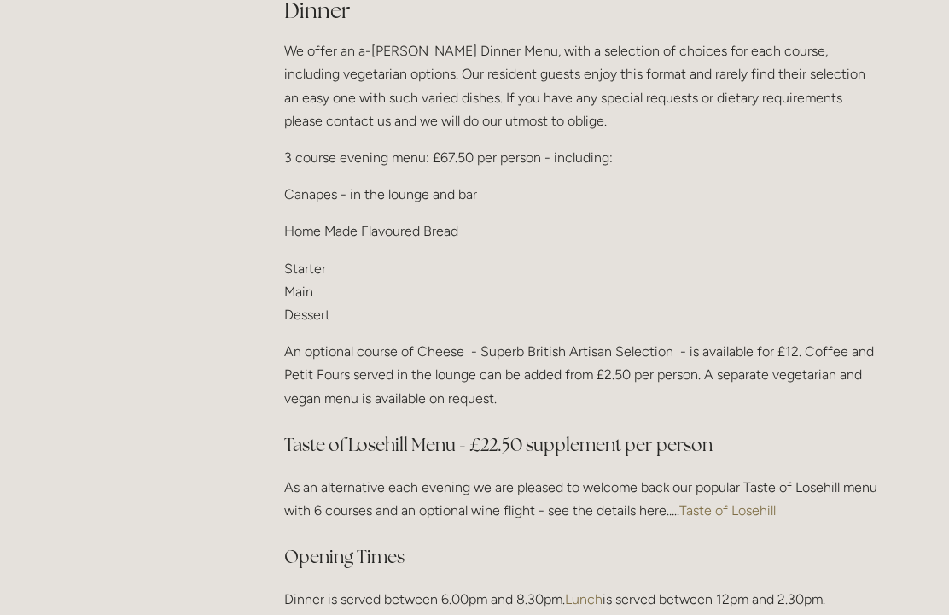
scroll to position [2082, 0]
click at [731, 503] on link "Taste of Losehill" at bounding box center [727, 510] width 96 height 16
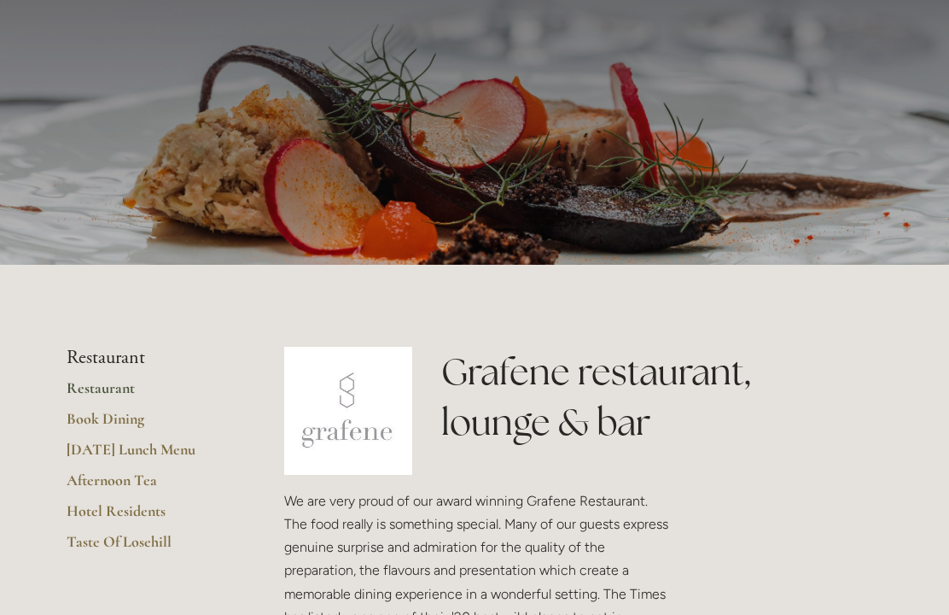
scroll to position [0, 0]
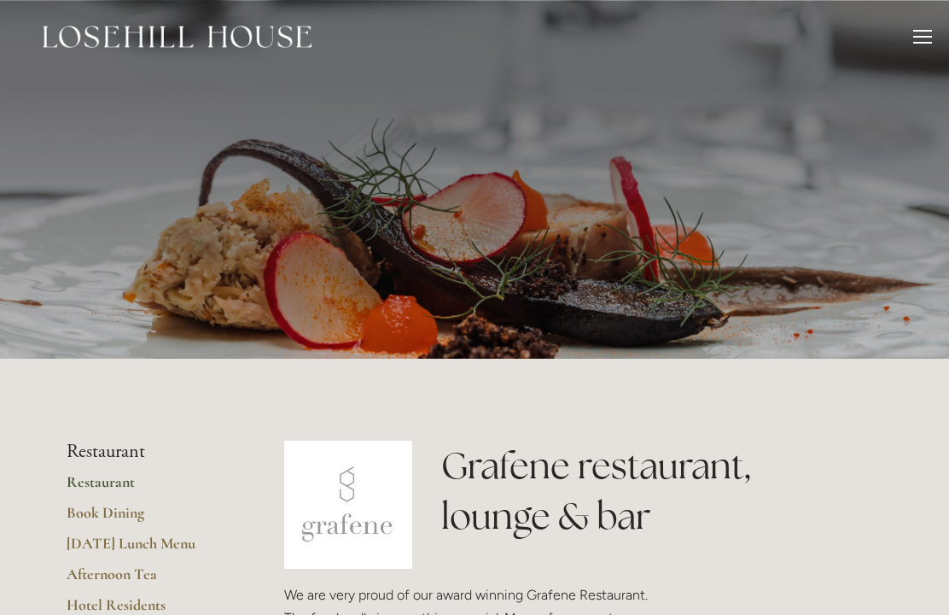
click at [929, 38] on div at bounding box center [922, 39] width 19 height 19
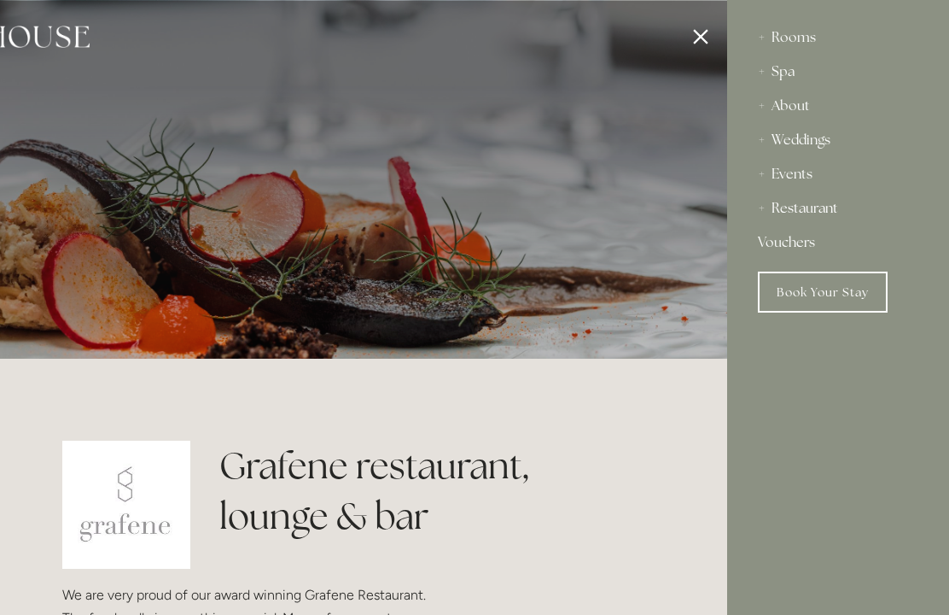
click at [797, 33] on div "Rooms" at bounding box center [838, 37] width 160 height 34
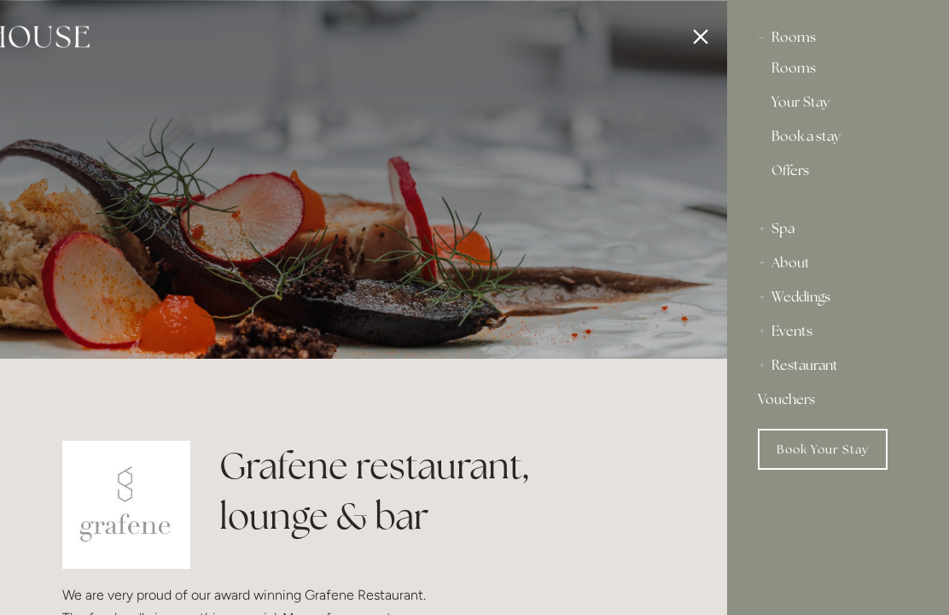
click at [807, 367] on div "Restaurant" at bounding box center [838, 365] width 160 height 34
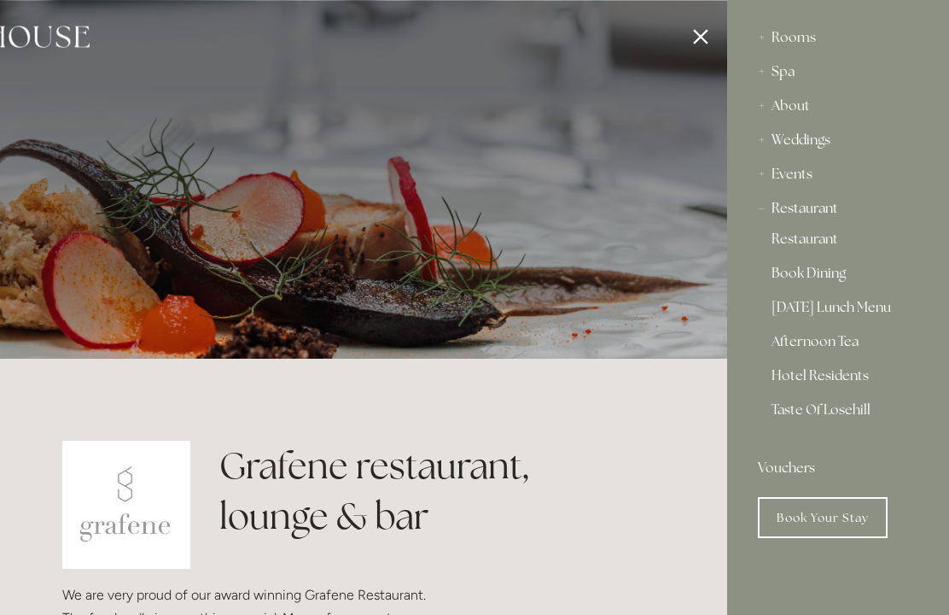
click at [816, 238] on link "Restaurant" at bounding box center [838, 242] width 133 height 20
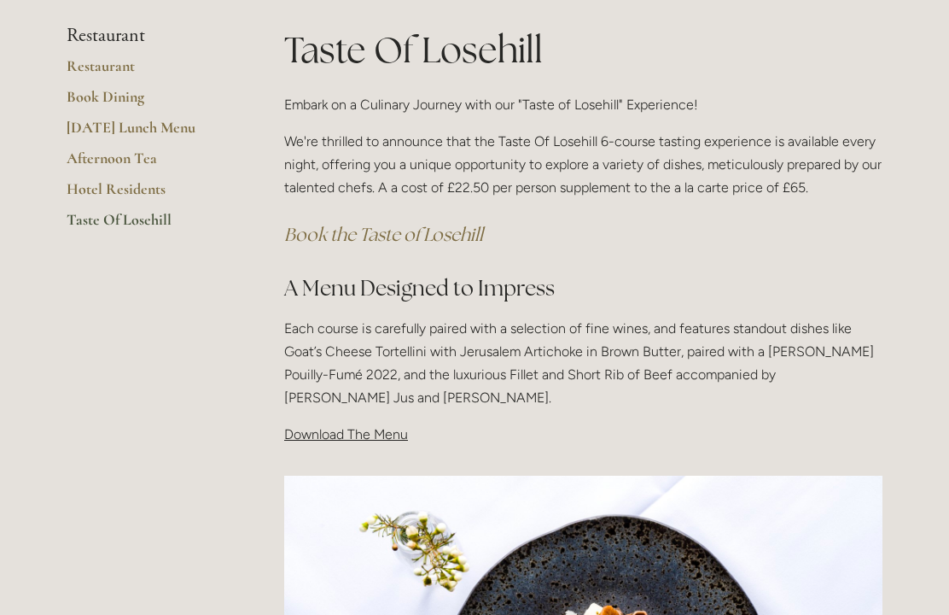
scroll to position [312, 0]
click at [359, 437] on span "Download The Menu" at bounding box center [346, 435] width 124 height 16
click at [371, 437] on span "Download The Menu" at bounding box center [346, 435] width 124 height 16
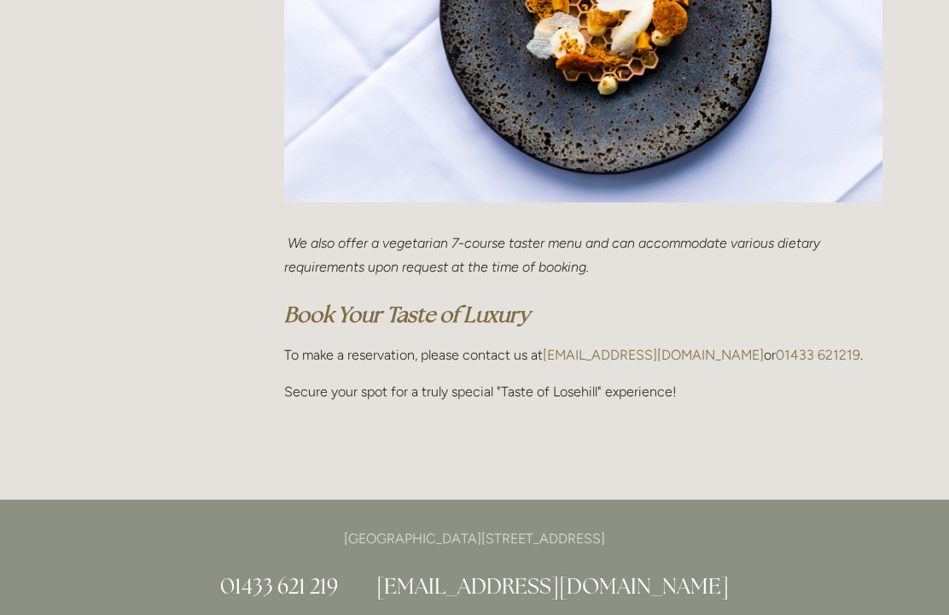
scroll to position [985, 0]
click at [558, 396] on p "Secure your spot for a truly special "Taste of Losehill" experience!" at bounding box center [583, 391] width 598 height 23
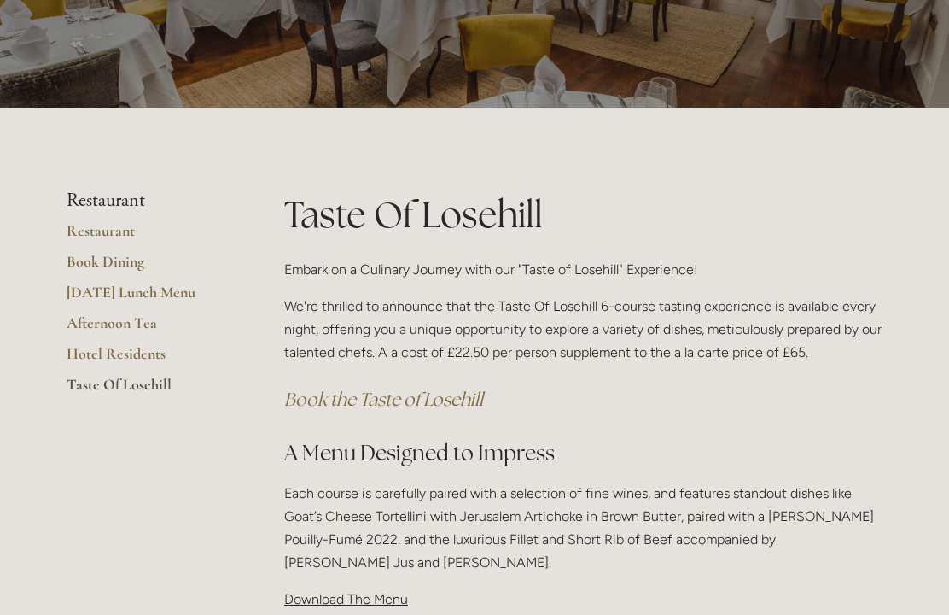
scroll to position [148, 0]
click at [107, 232] on link "Restaurant" at bounding box center [148, 237] width 163 height 31
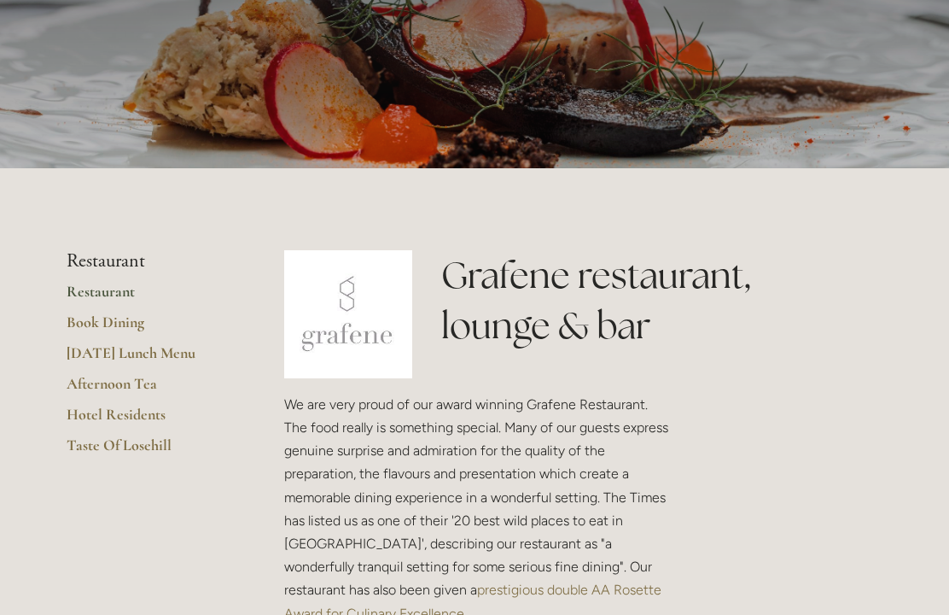
scroll to position [190, 0]
click at [104, 293] on link "Restaurant" at bounding box center [148, 297] width 163 height 31
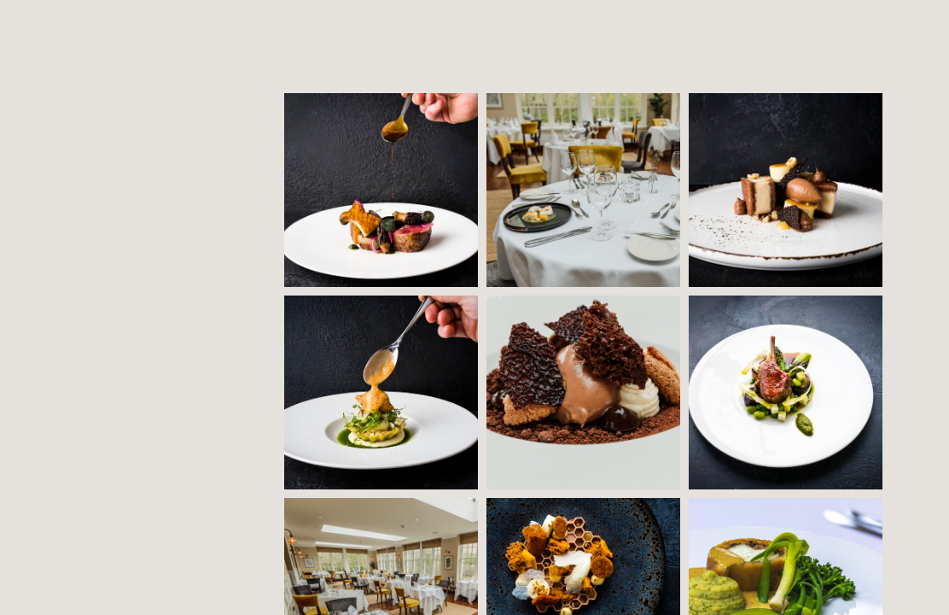
scroll to position [1146, 0]
click at [404, 218] on img at bounding box center [395, 190] width 295 height 194
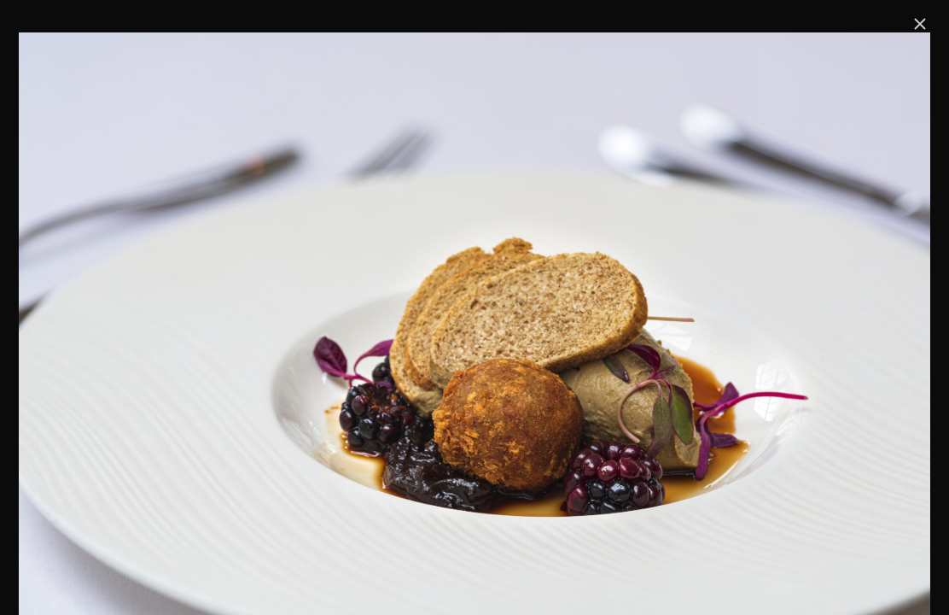
click at [922, 26] on link "Close" at bounding box center [920, 24] width 20 height 20
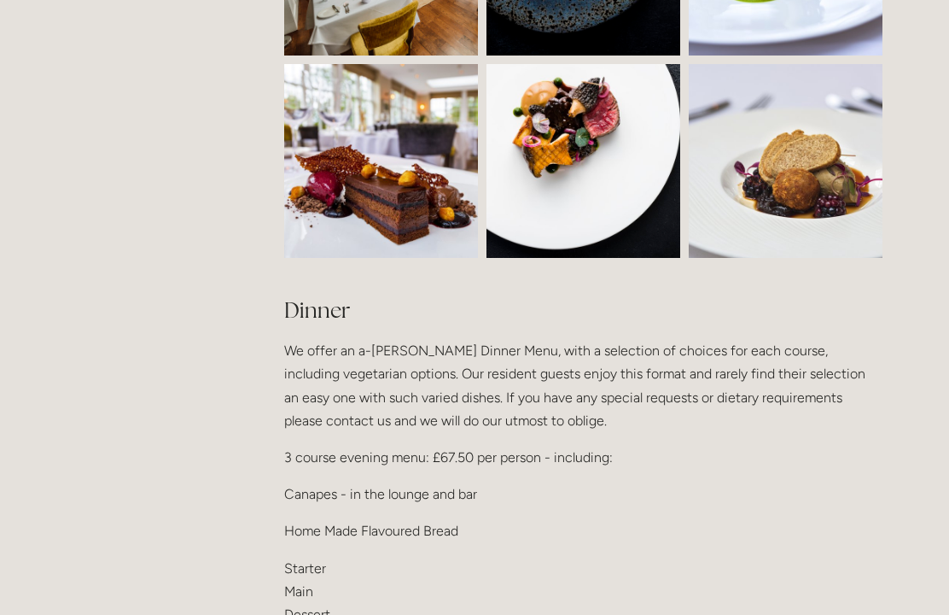
scroll to position [1801, 0]
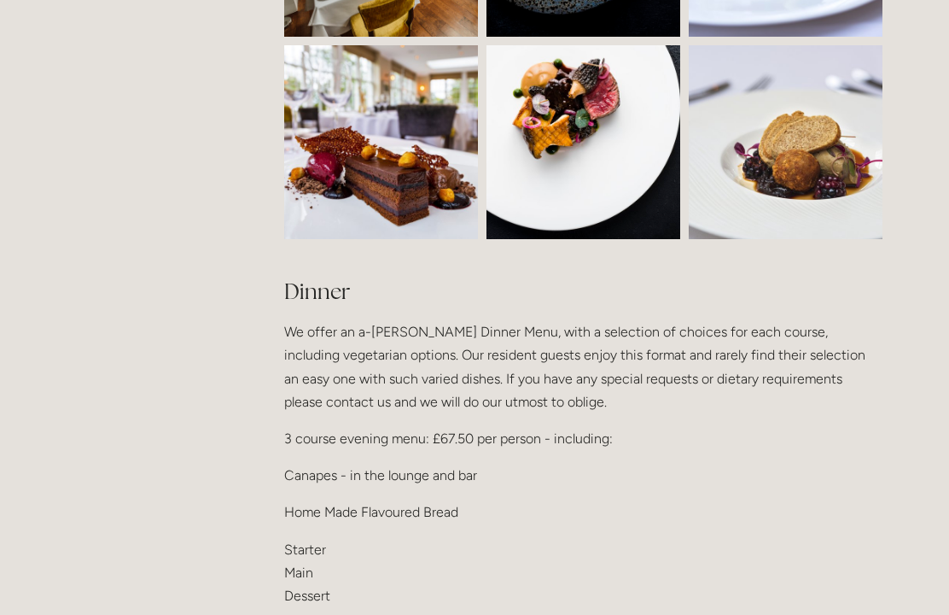
click at [583, 434] on p "3 course evening menu: £67.50 per person - including:" at bounding box center [583, 438] width 598 height 23
click at [506, 432] on p "3 course evening menu: £67.50 per person - including:" at bounding box center [583, 438] width 598 height 23
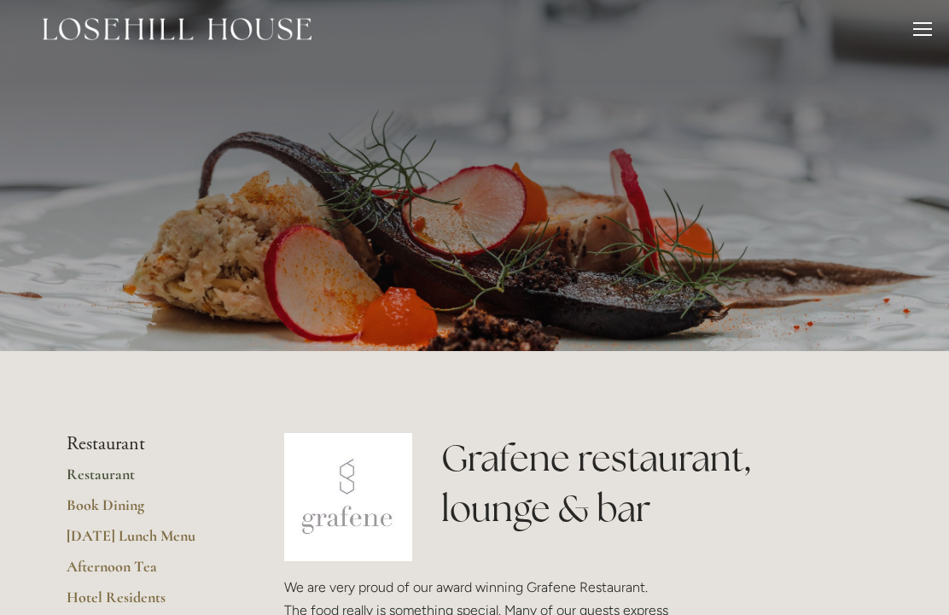
scroll to position [0, 0]
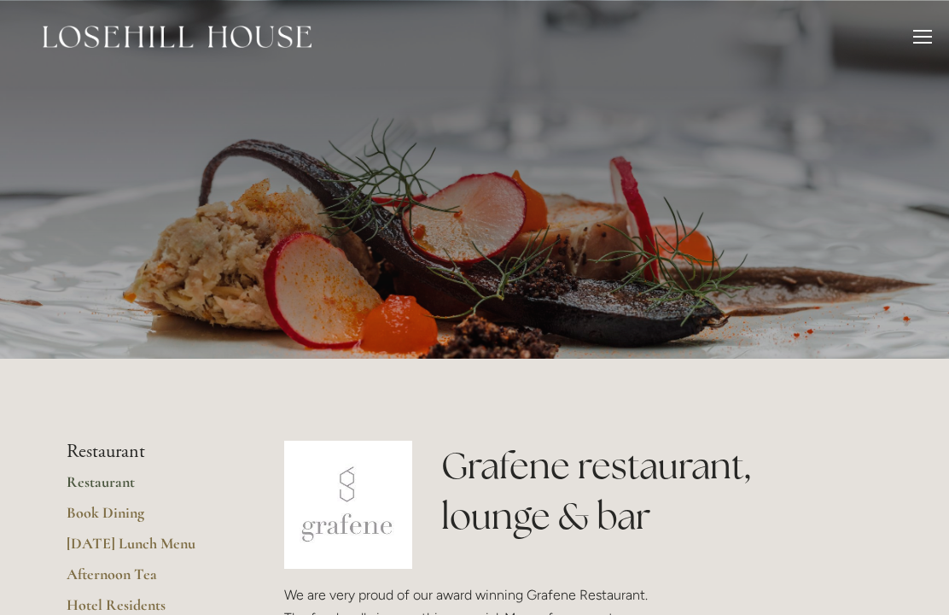
click at [930, 34] on div at bounding box center [922, 39] width 19 height 19
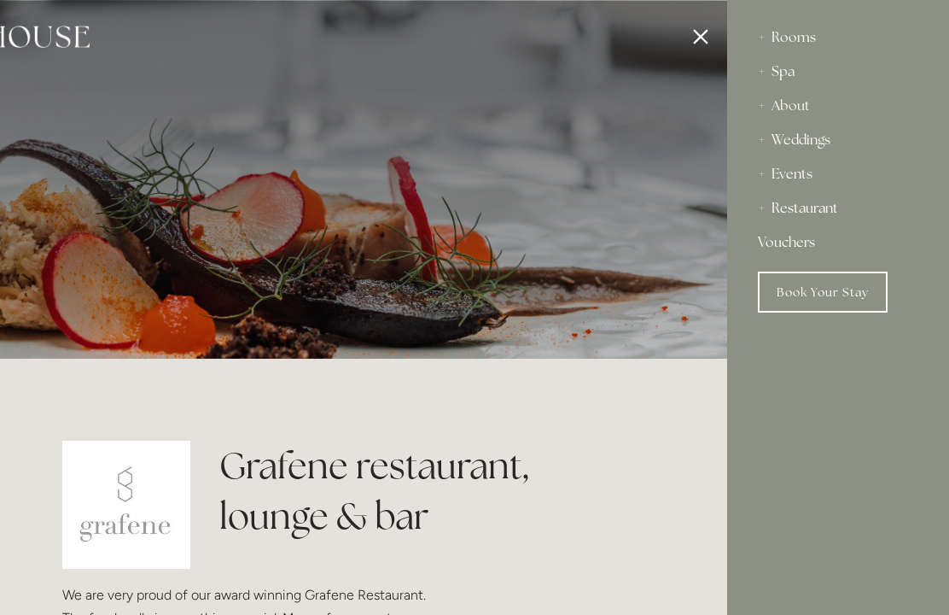
click at [820, 212] on div "Restaurant" at bounding box center [838, 208] width 160 height 34
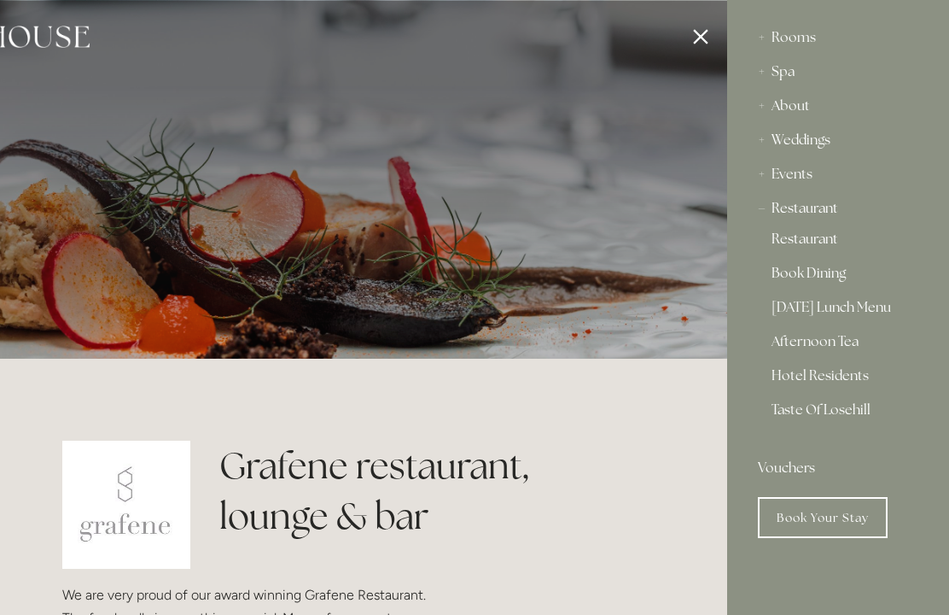
click at [846, 375] on link "Hotel Residents" at bounding box center [838, 379] width 133 height 20
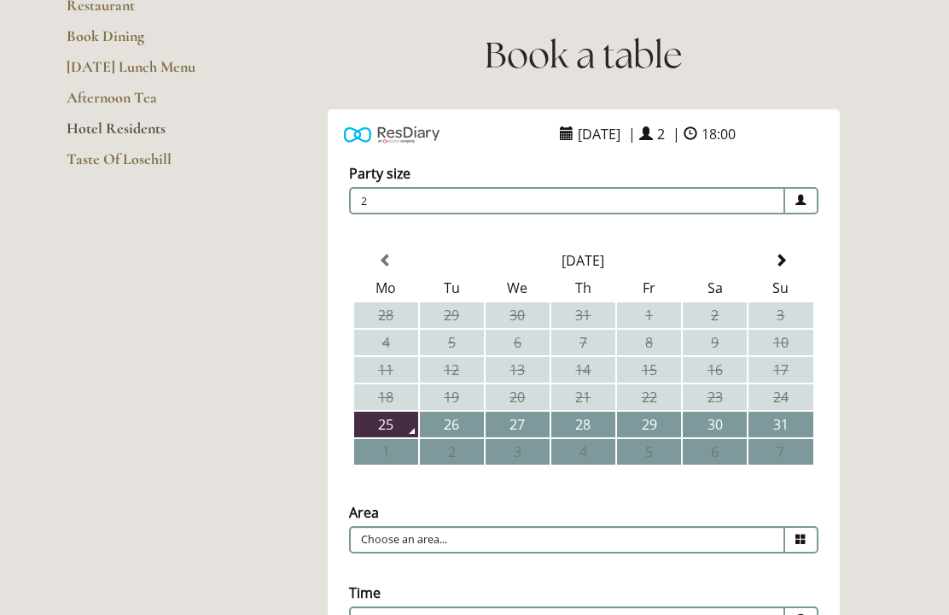
scroll to position [191, 0]
click at [783, 263] on span at bounding box center [781, 261] width 14 height 14
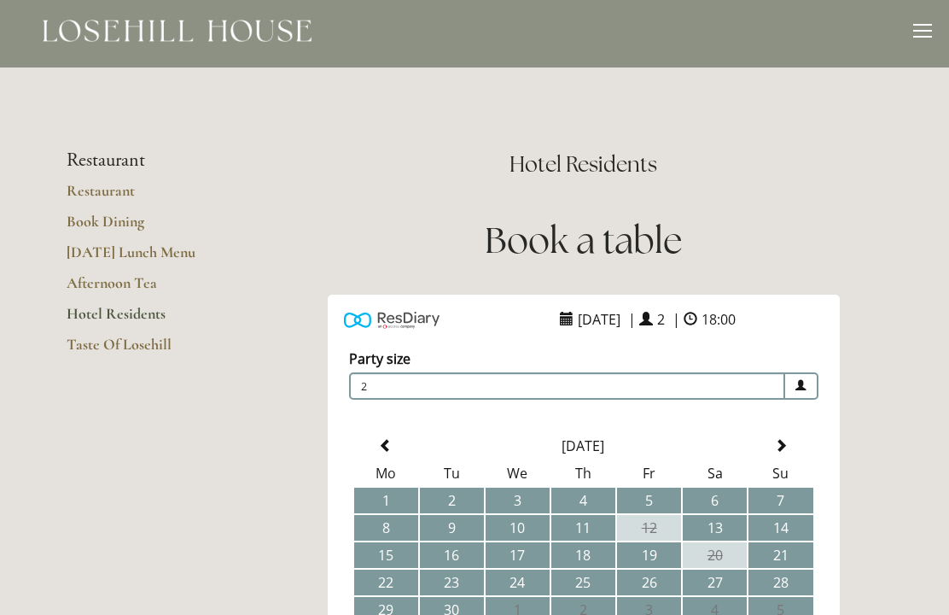
scroll to position [0, 0]
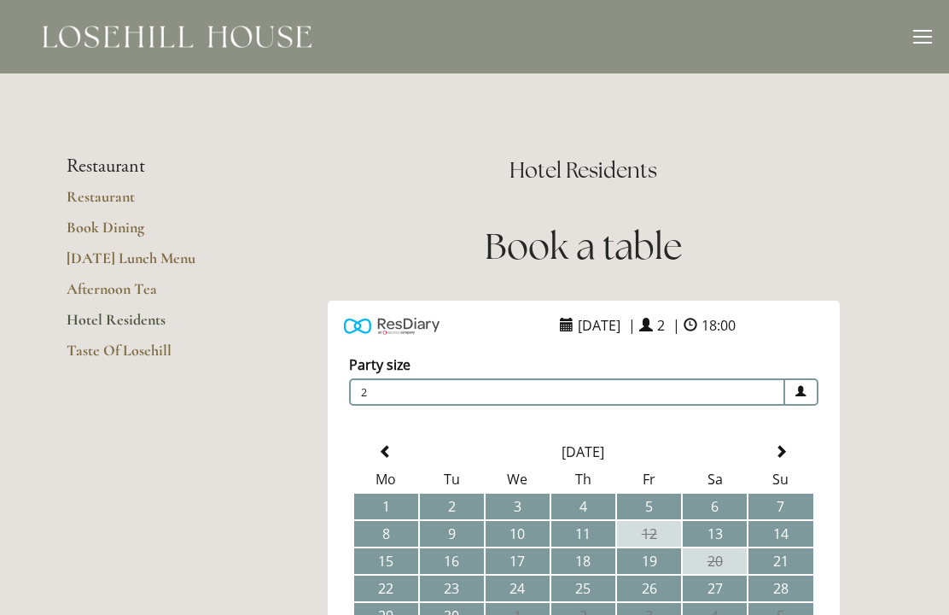
click at [108, 194] on link "Restaurant" at bounding box center [148, 202] width 163 height 31
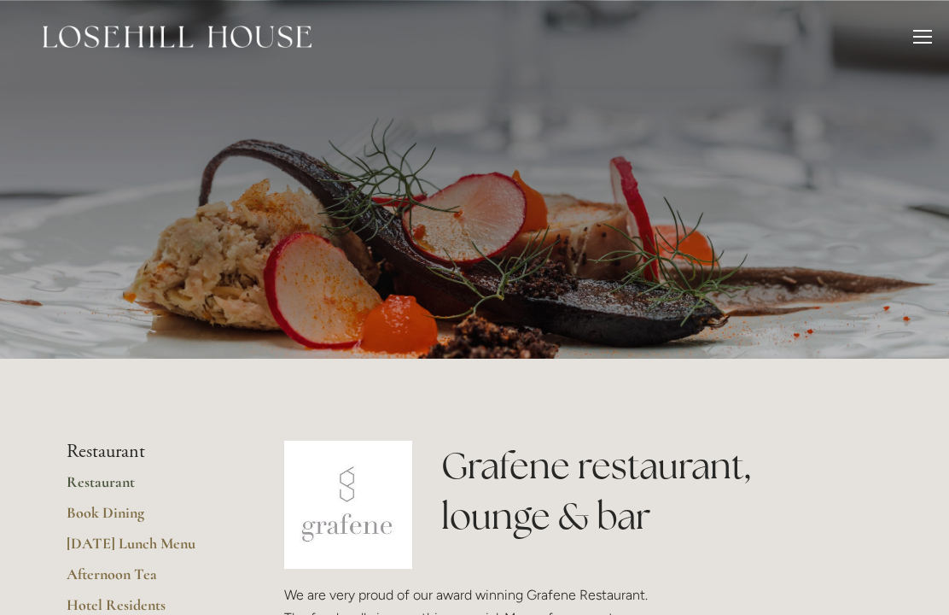
click at [924, 35] on div at bounding box center [922, 39] width 19 height 19
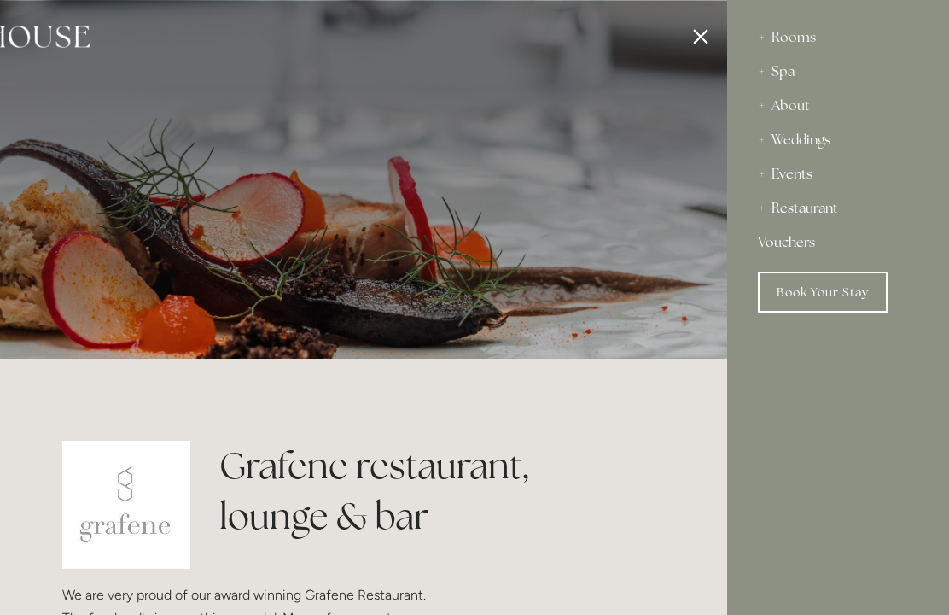
click at [827, 218] on div "Restaurant" at bounding box center [838, 208] width 160 height 34
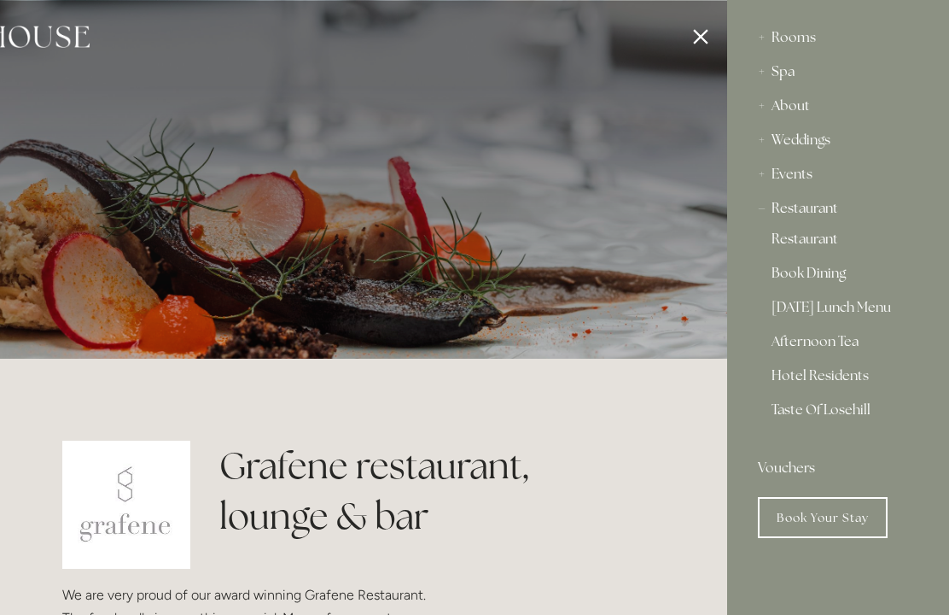
click at [845, 379] on link "Hotel Residents" at bounding box center [838, 379] width 133 height 20
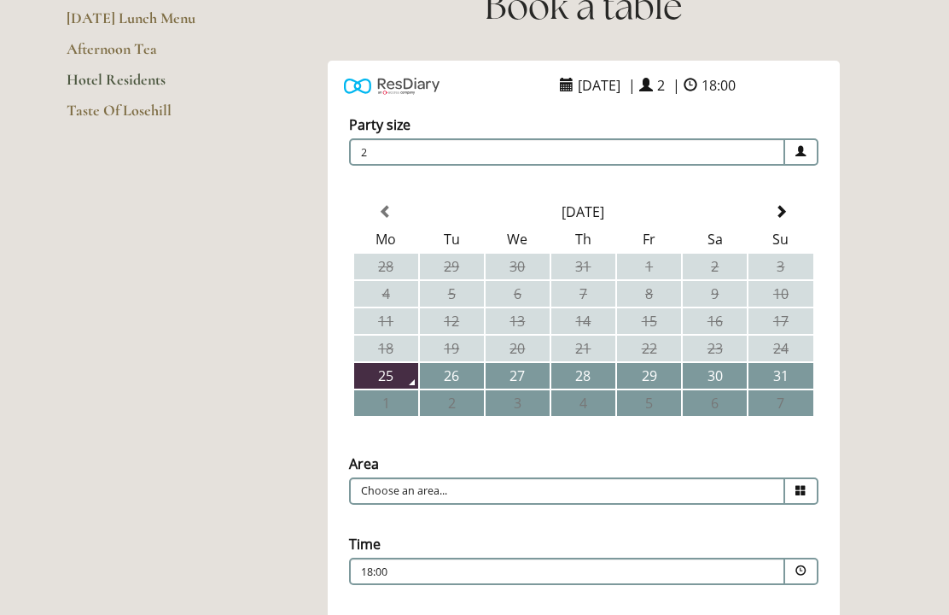
scroll to position [240, 0]
click at [785, 205] on span at bounding box center [781, 212] width 14 height 14
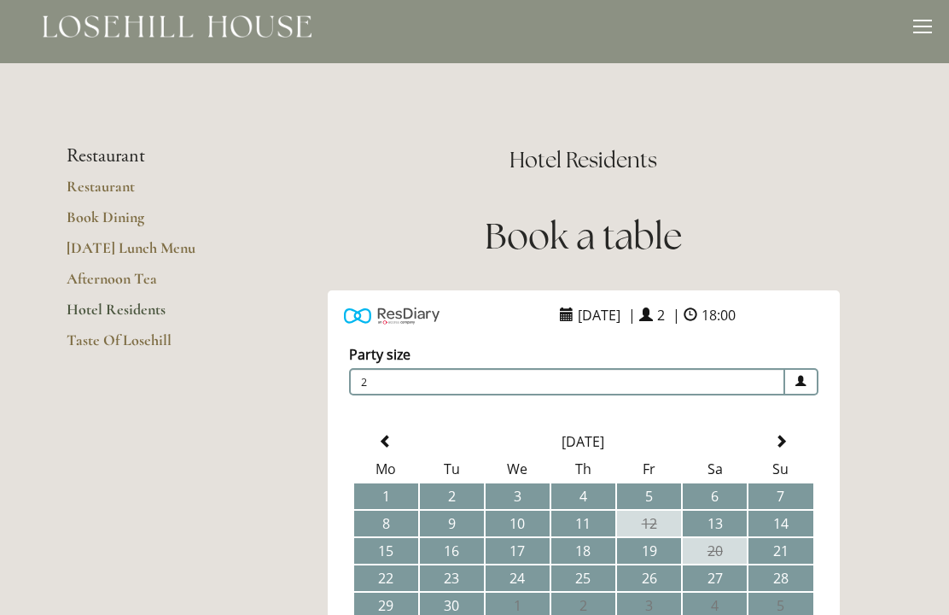
scroll to position [0, 0]
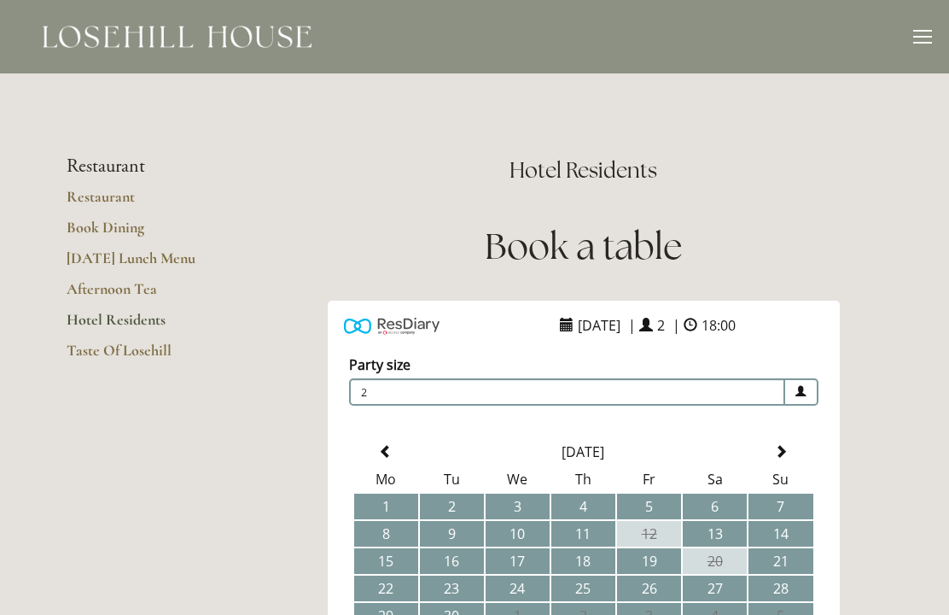
click at [116, 199] on link "Restaurant" at bounding box center [148, 202] width 163 height 31
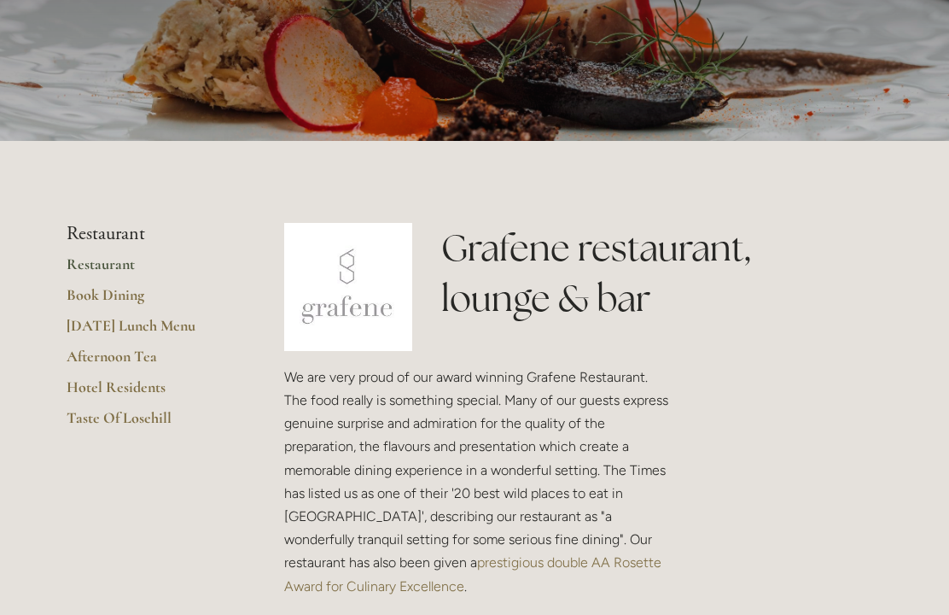
scroll to position [218, 0]
click at [139, 421] on link "Taste Of Losehill" at bounding box center [148, 423] width 163 height 31
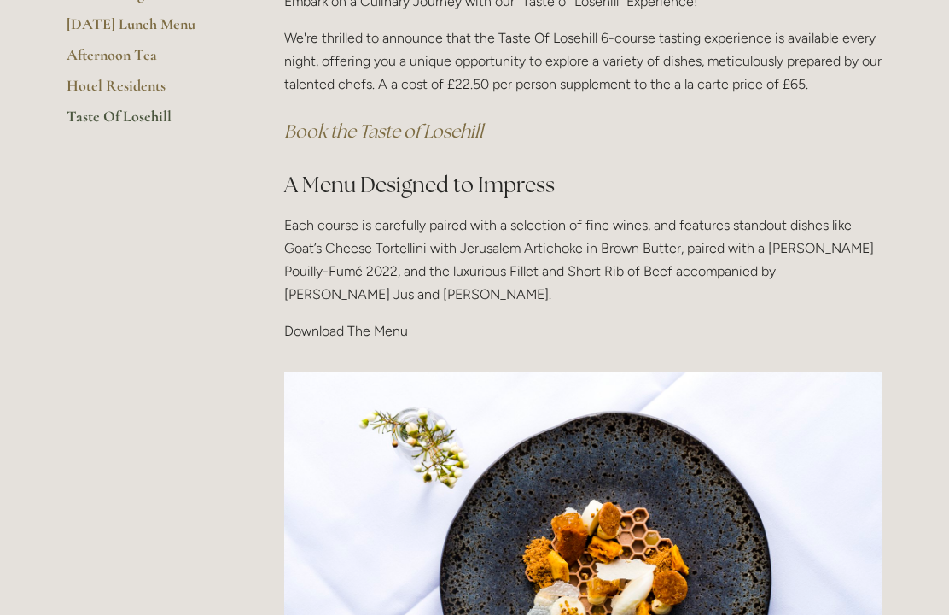
scroll to position [417, 0]
click at [349, 335] on span "Download The Menu" at bounding box center [346, 331] width 124 height 16
click at [335, 332] on span "Download The Menu" at bounding box center [346, 331] width 124 height 16
click at [337, 333] on span "Download The Menu" at bounding box center [346, 331] width 124 height 16
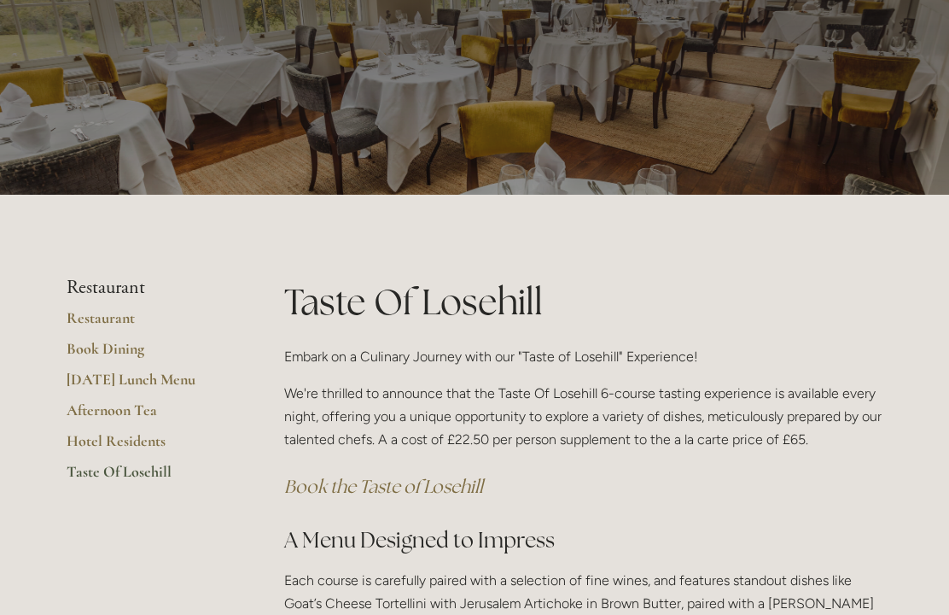
scroll to position [0, 0]
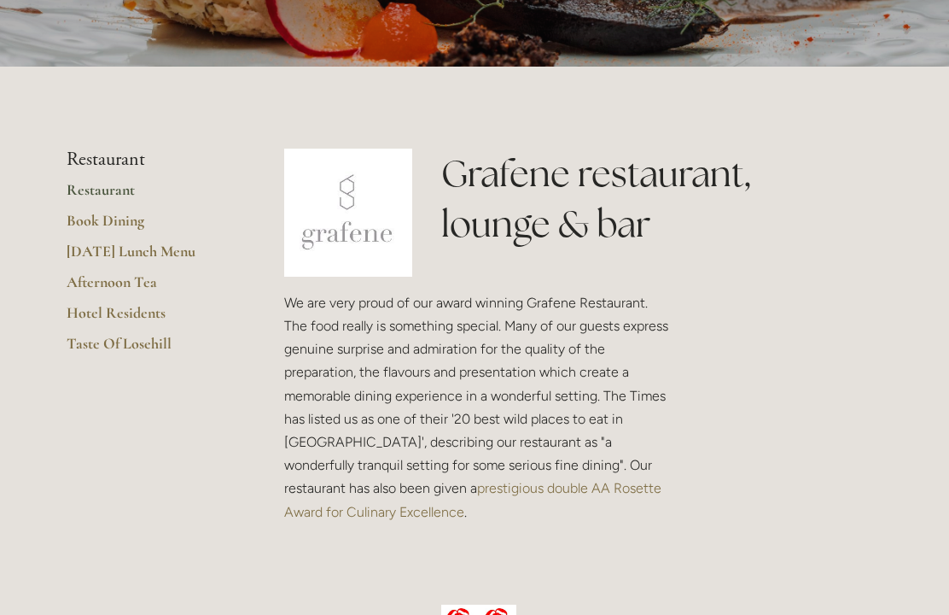
scroll to position [291, 0]
click at [370, 219] on img at bounding box center [348, 213] width 128 height 128
click at [366, 237] on img at bounding box center [348, 213] width 128 height 128
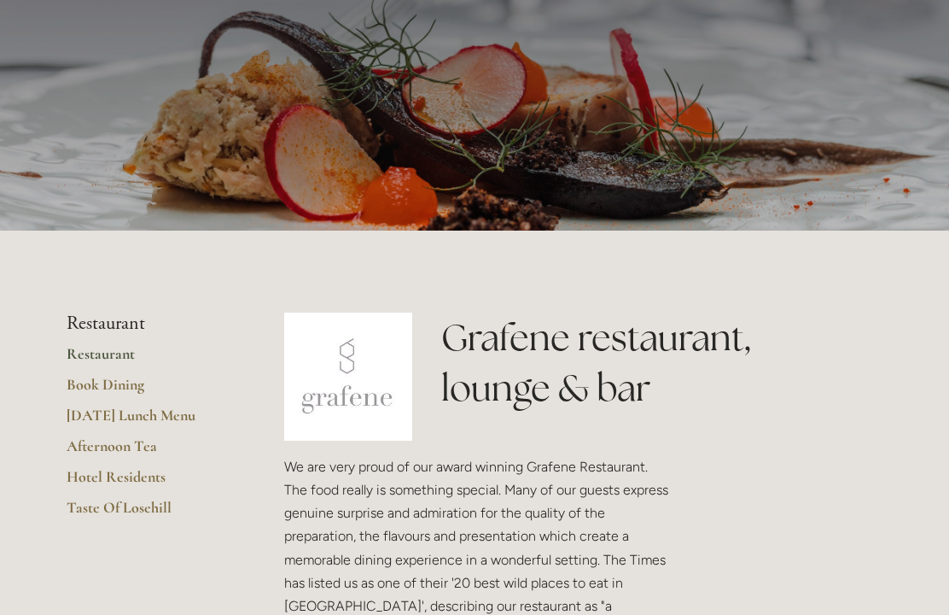
scroll to position [0, 0]
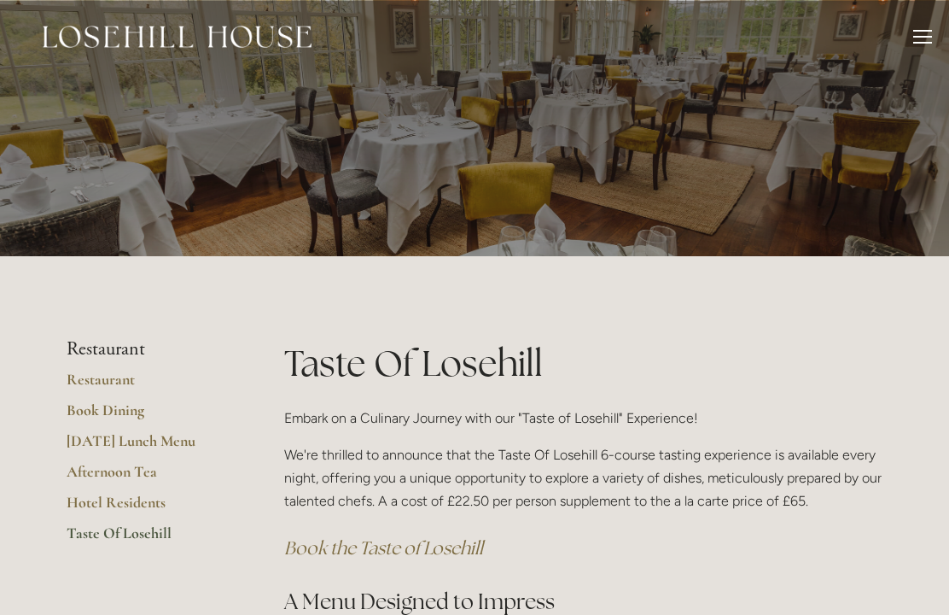
scroll to position [148, 0]
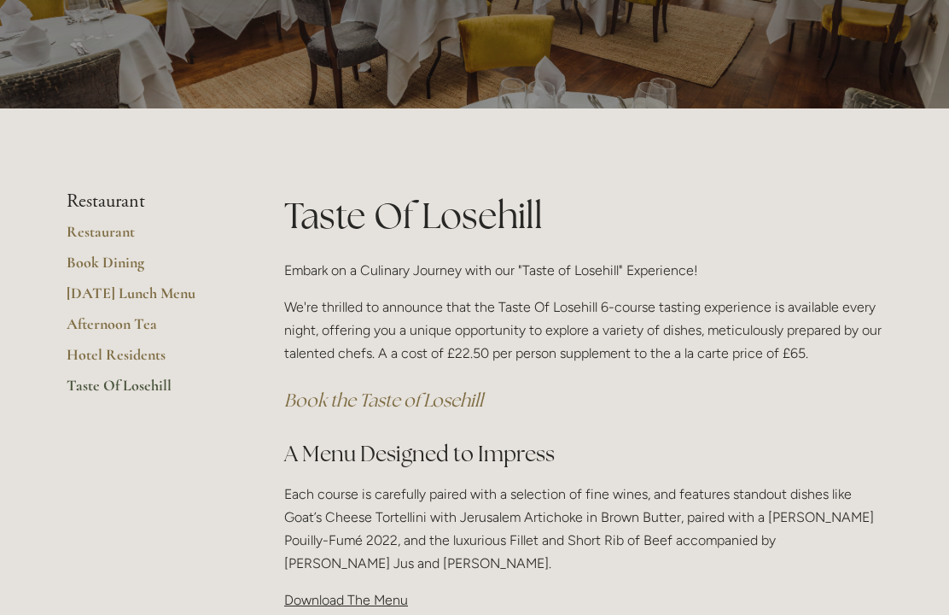
click at [370, 603] on span "Download The Menu" at bounding box center [346, 600] width 124 height 16
click at [376, 595] on span "Download The Menu" at bounding box center [346, 600] width 124 height 16
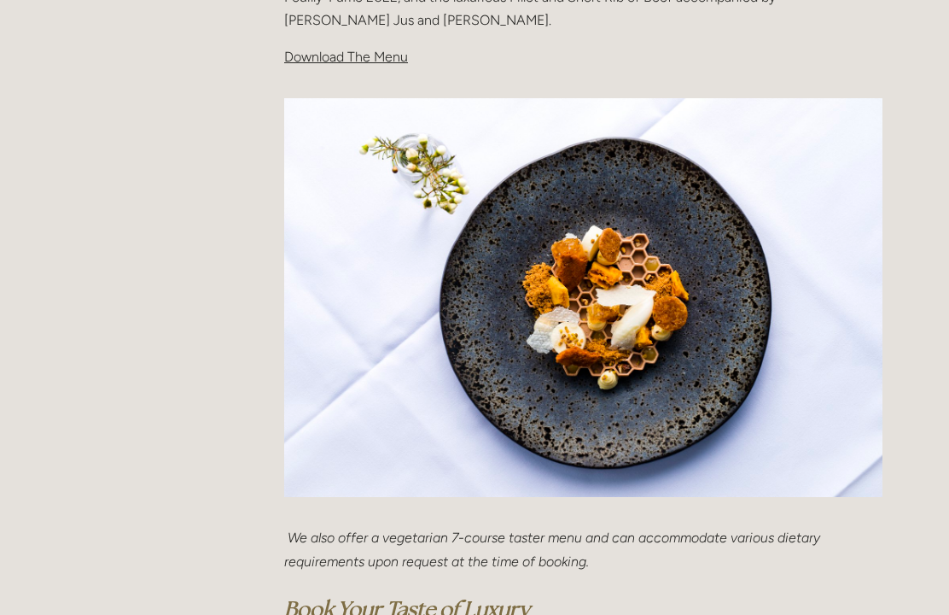
scroll to position [691, 0]
click at [726, 369] on img at bounding box center [583, 297] width 598 height 399
click at [676, 396] on img at bounding box center [583, 297] width 598 height 399
click at [679, 404] on img at bounding box center [583, 297] width 598 height 399
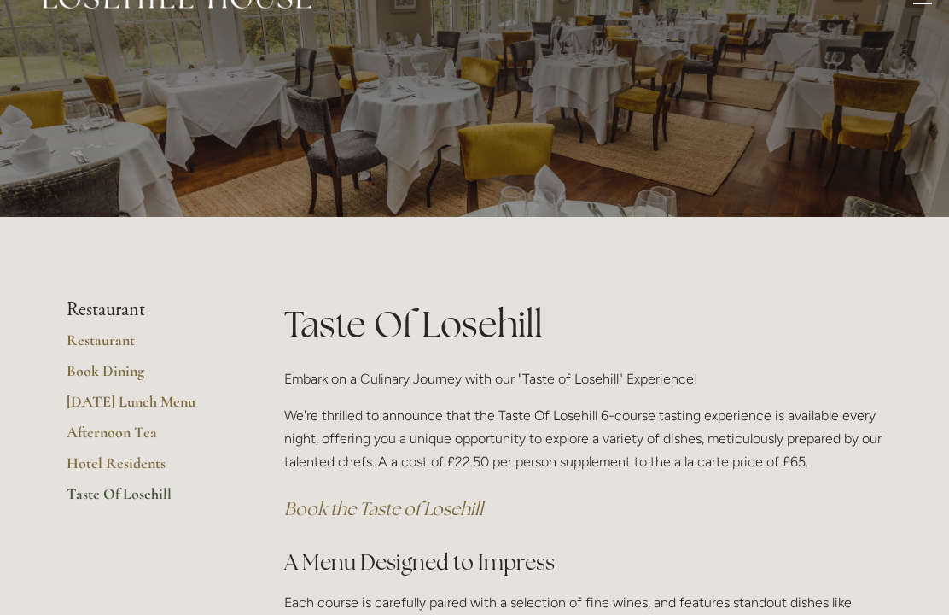
scroll to position [0, 0]
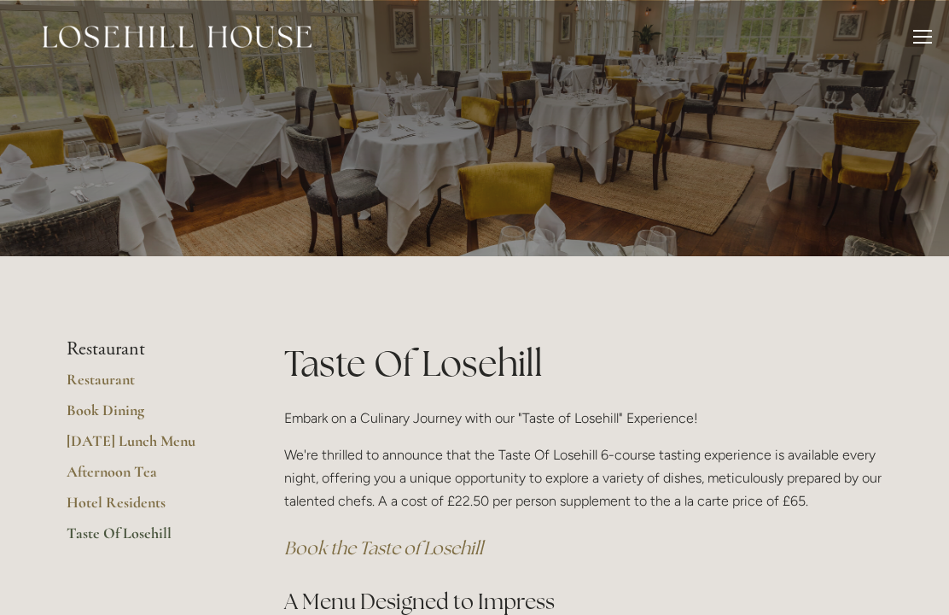
click at [918, 32] on div at bounding box center [922, 39] width 19 height 19
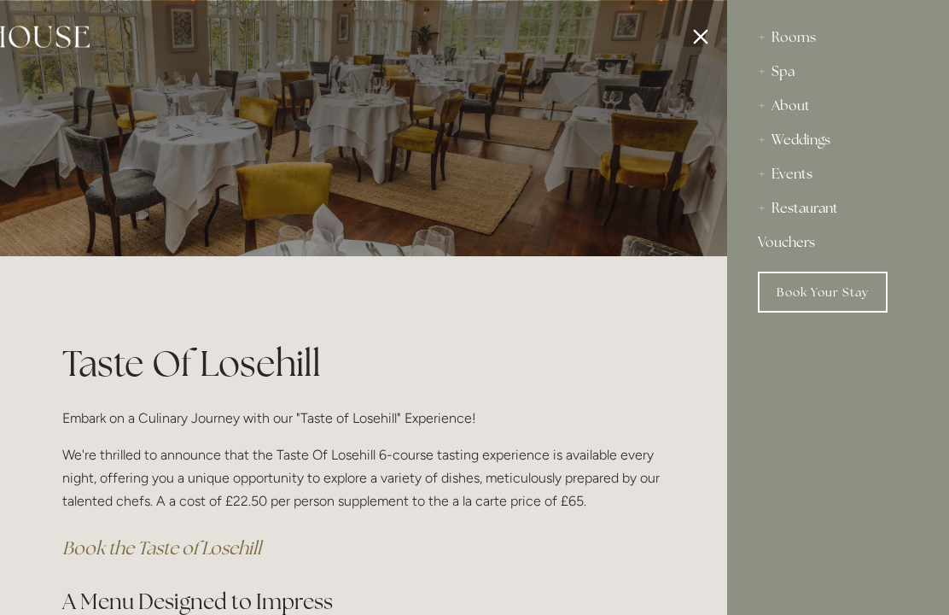
click at [825, 214] on div "Restaurant" at bounding box center [838, 208] width 160 height 34
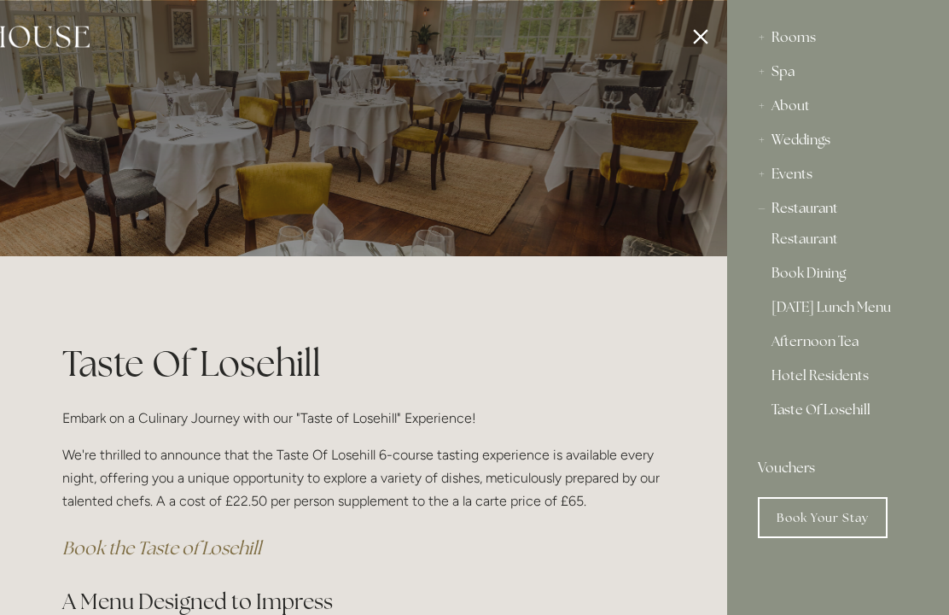
click at [852, 373] on link "Hotel Residents" at bounding box center [838, 379] width 133 height 20
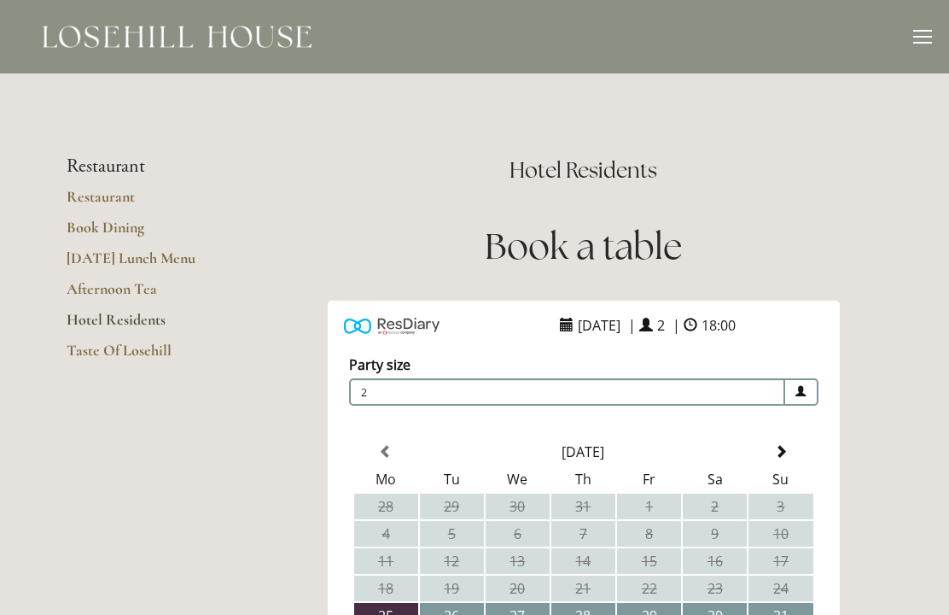
click at [864, 418] on div "ResDiary Widget 25 August 2025 | 2 | 18:00 Choose a Venue" at bounding box center [583, 598] width 598 height 596
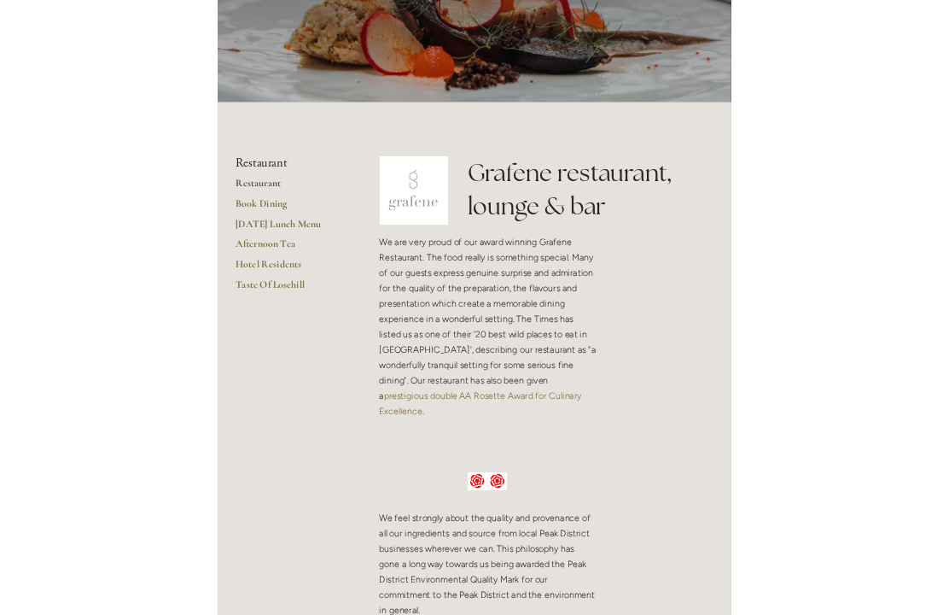
scroll to position [326, 0]
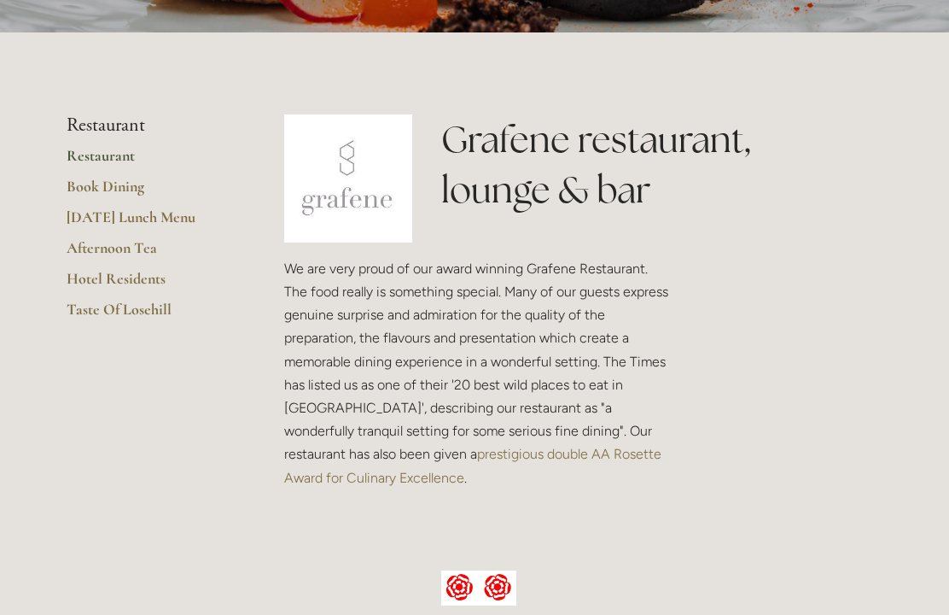
click at [542, 458] on link "prestigious double AA Rosette Award for Culinary Excellence" at bounding box center [474, 465] width 381 height 39
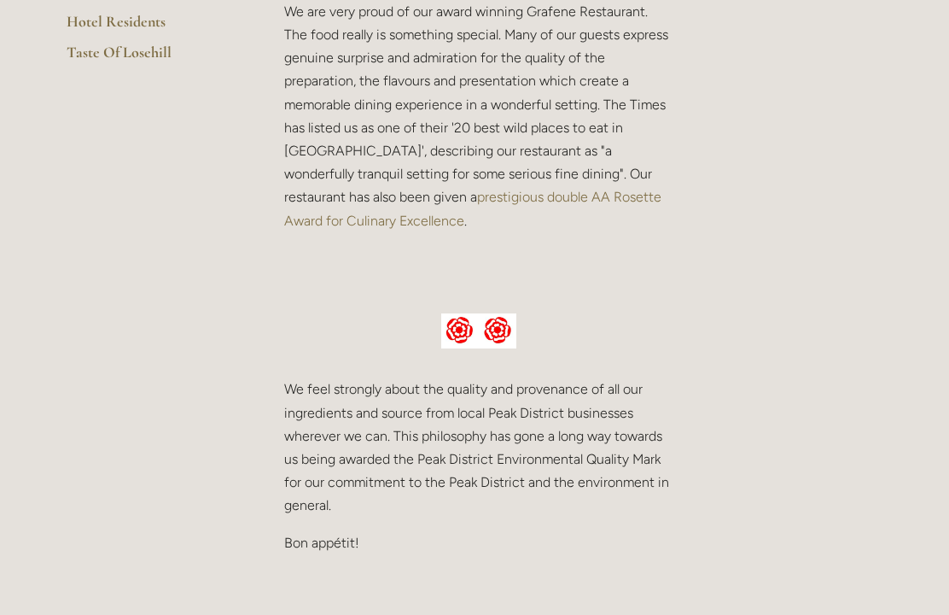
scroll to position [587, 0]
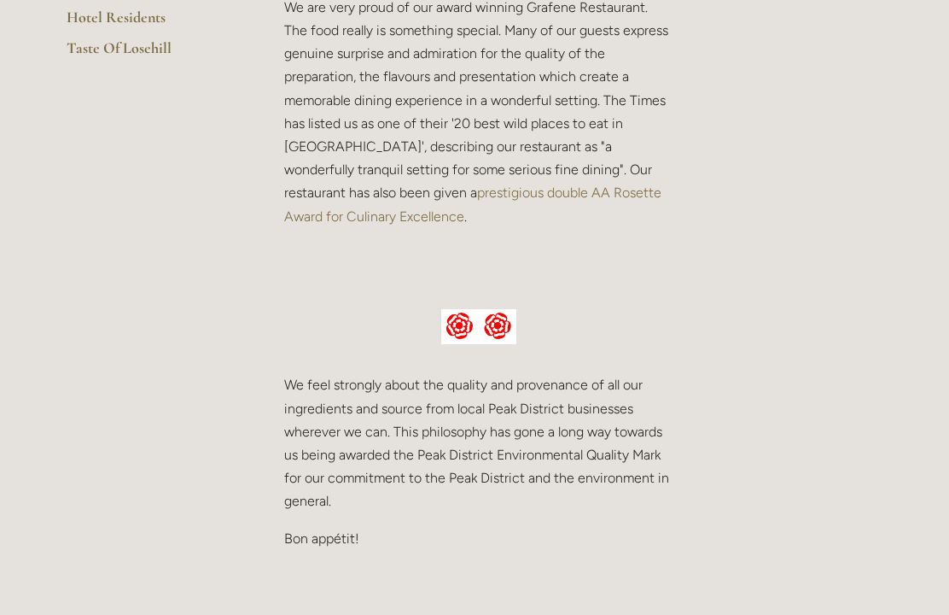
click at [479, 309] on img at bounding box center [479, 327] width 76 height 36
click at [487, 309] on img at bounding box center [479, 327] width 76 height 36
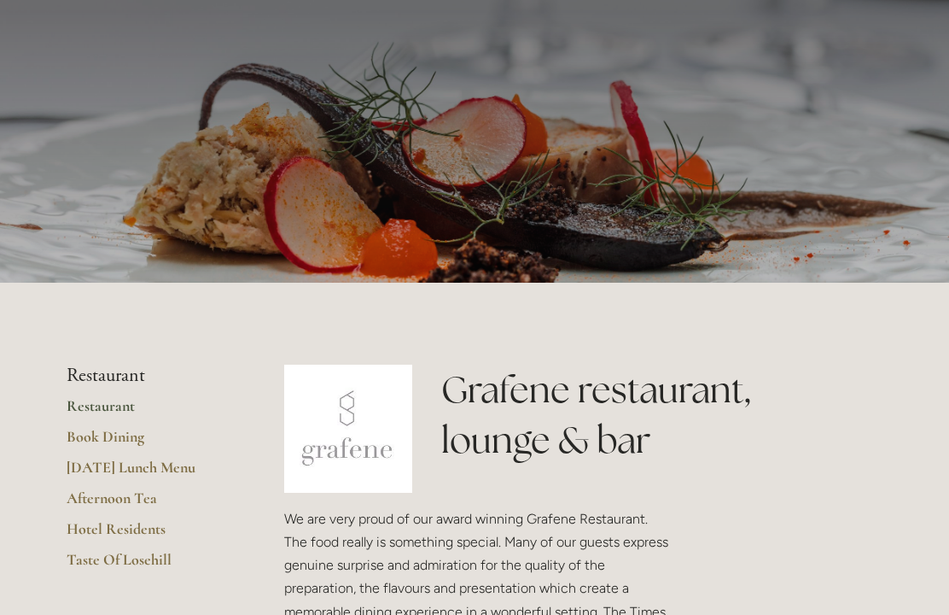
scroll to position [0, 0]
